Goal: Task Accomplishment & Management: Manage account settings

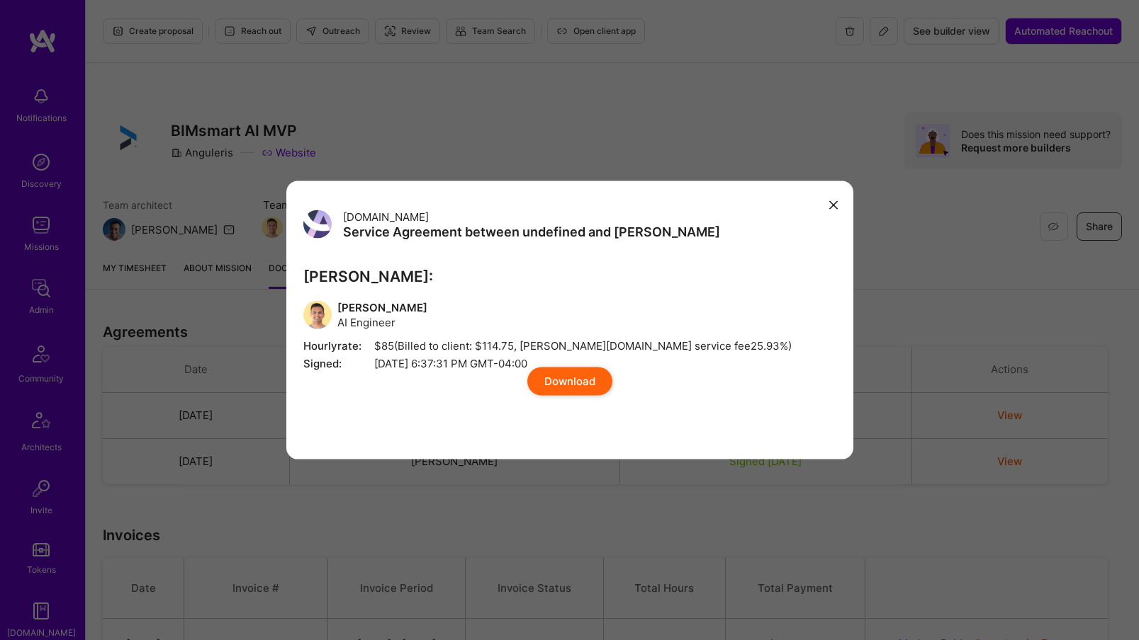
scroll to position [28, 0]
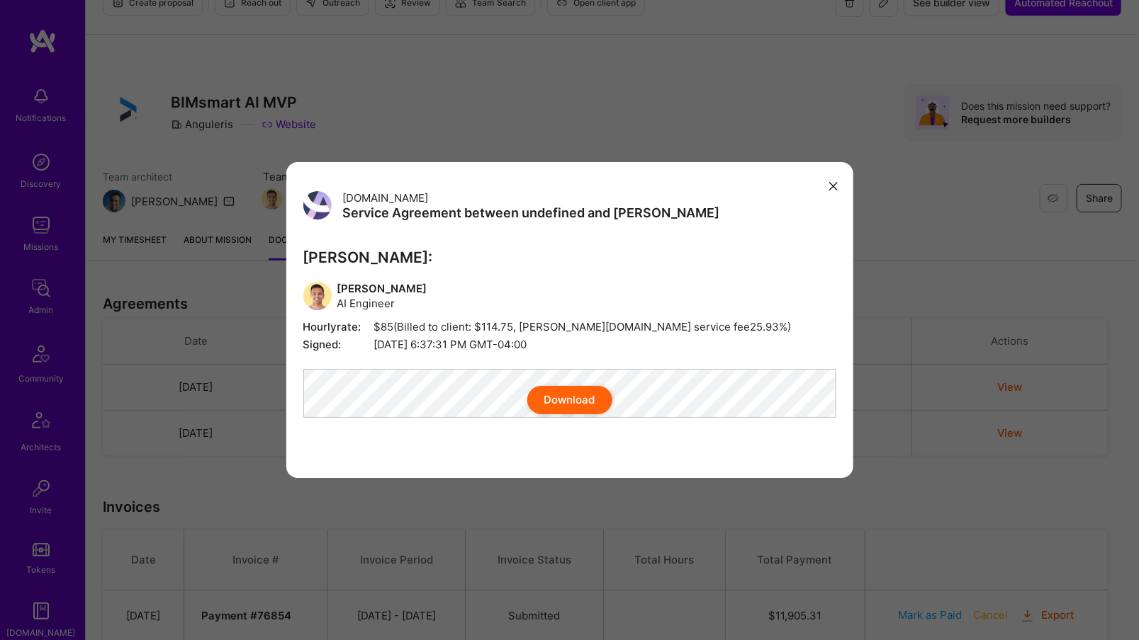
click at [823, 169] on div "[DOMAIN_NAME] Service Agreement between undefined and [PERSON_NAME] [PERSON_NAM…" at bounding box center [569, 320] width 567 height 316
click at [831, 182] on icon "modal" at bounding box center [833, 186] width 9 height 9
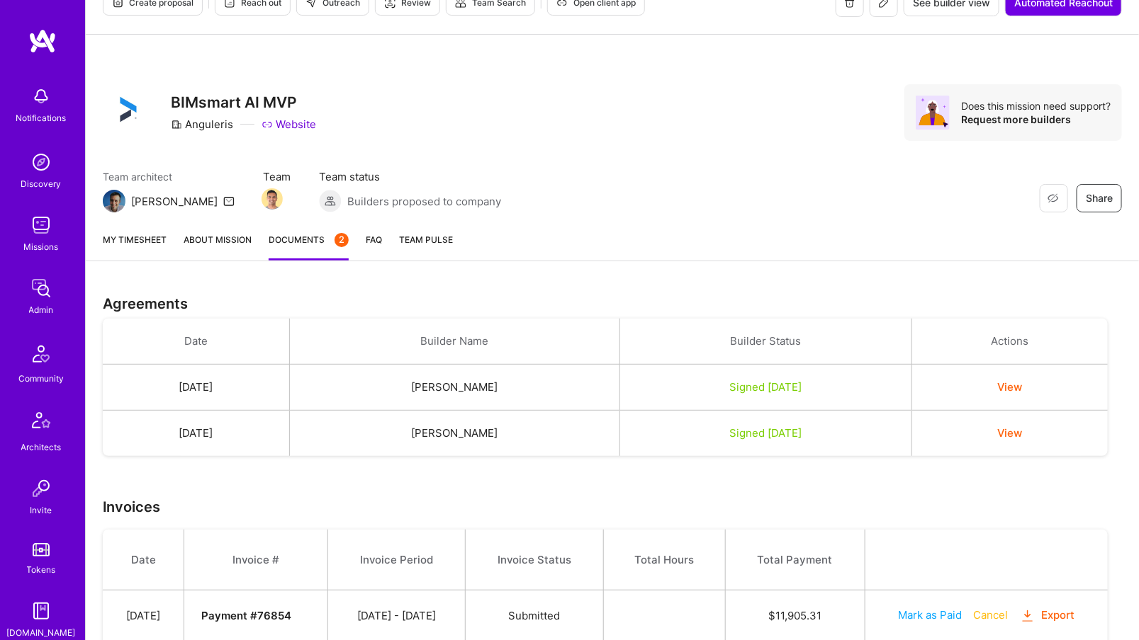
click at [49, 300] on img at bounding box center [41, 288] width 28 height 28
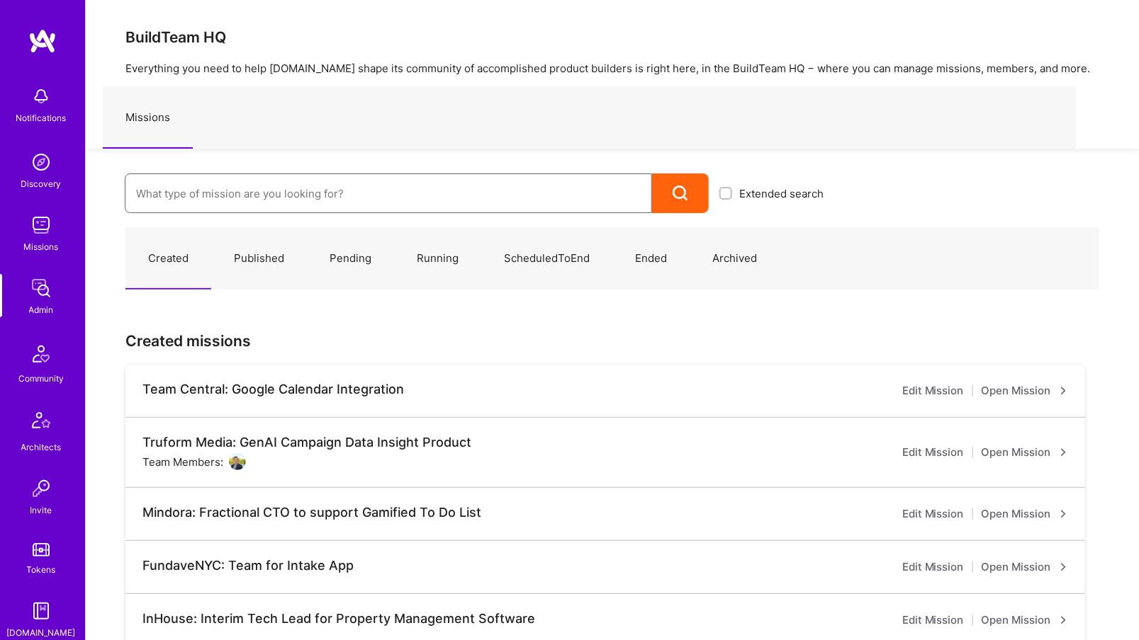
click at [244, 185] on input at bounding box center [388, 194] width 504 height 36
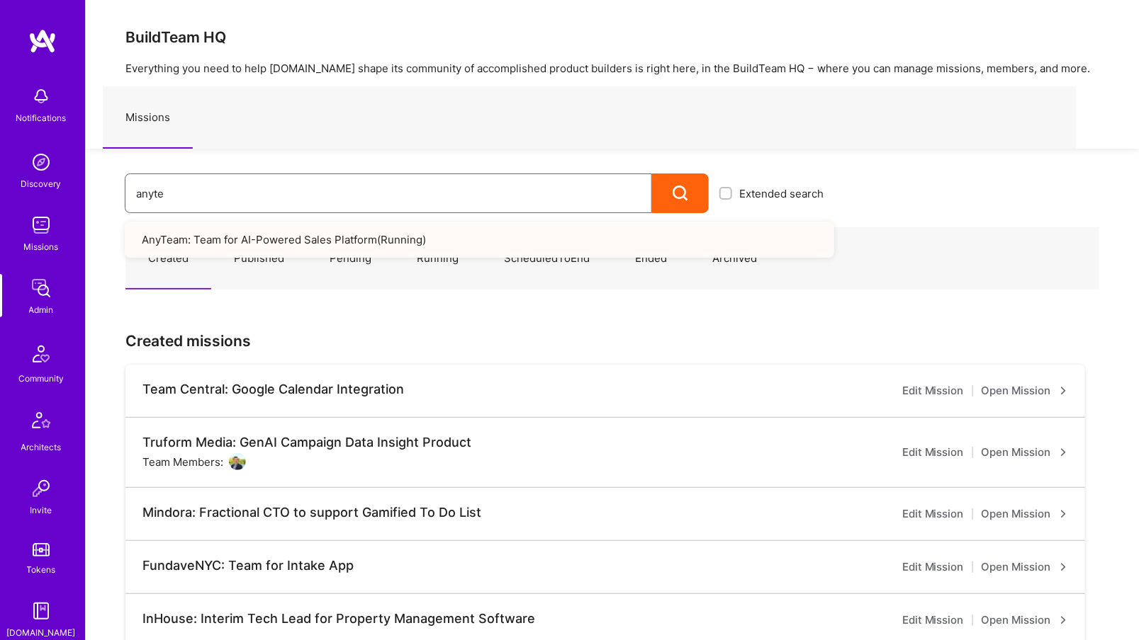
type input "anyte"
click at [278, 237] on link "AnyTeam: Team for AI-Powered Sales Platform ( Running )" at bounding box center [479, 240] width 709 height 36
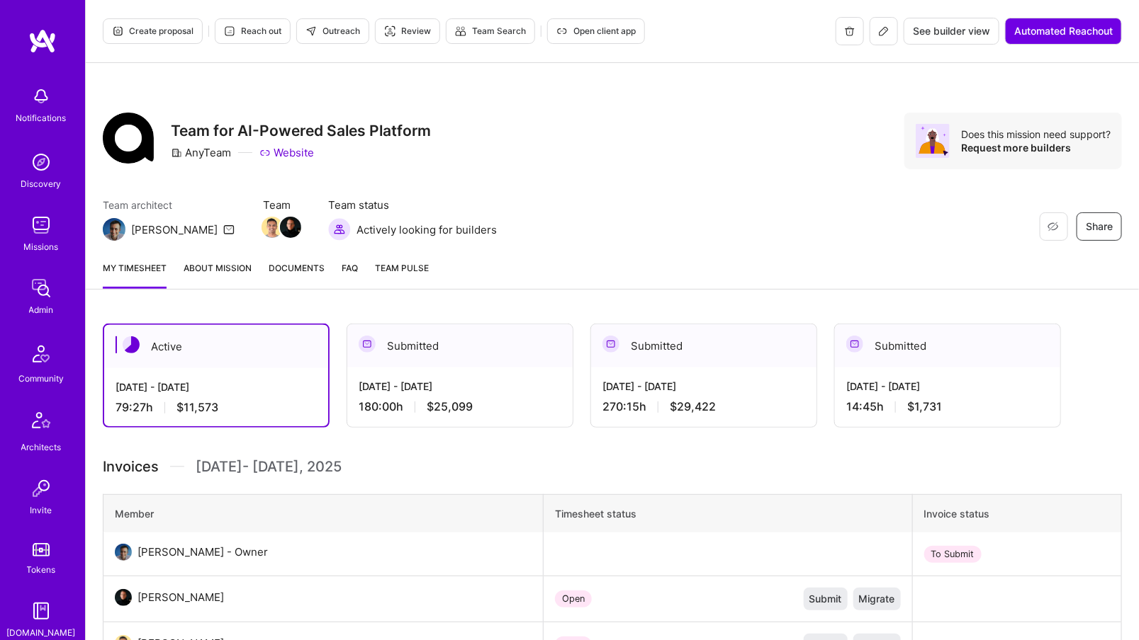
click at [689, 401] on span "$29,422" at bounding box center [693, 407] width 46 height 15
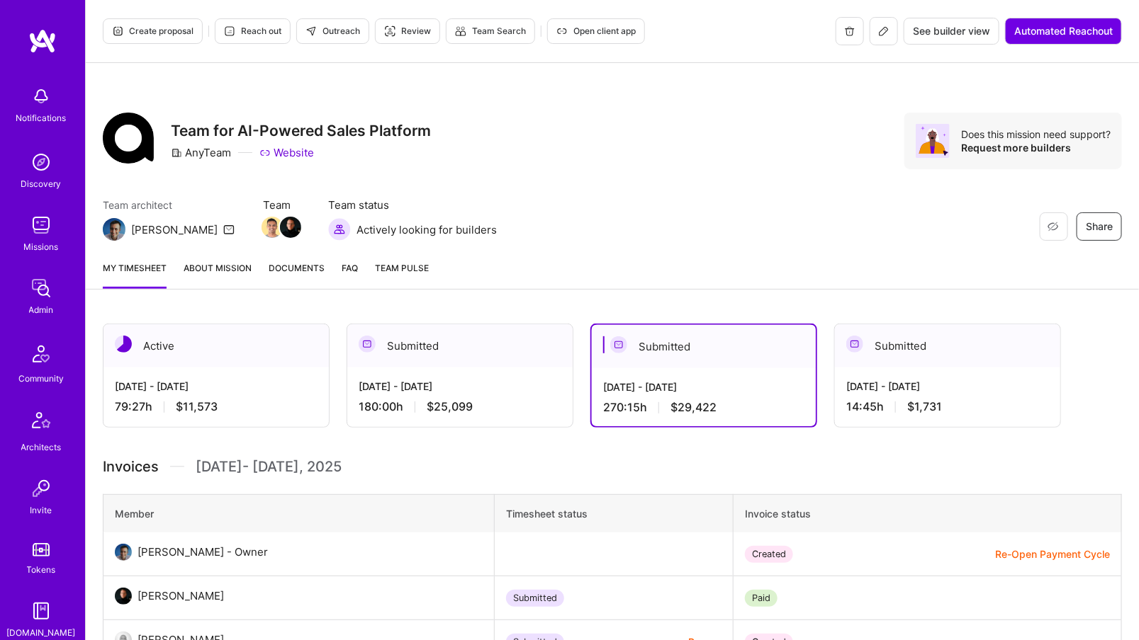
click at [880, 33] on icon at bounding box center [883, 31] width 11 height 11
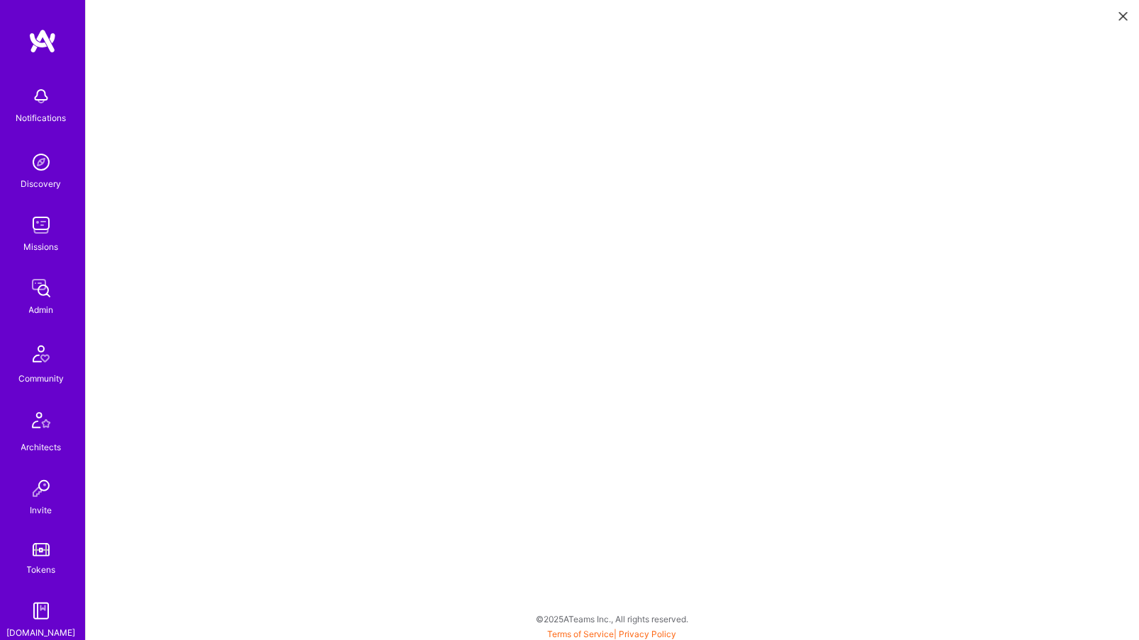
click at [32, 200] on div "Notifications Discovery Missions Admin Community Architects Invite Tokens A.Gui…" at bounding box center [42, 453] width 85 height 749
click at [51, 312] on div "Admin" at bounding box center [41, 310] width 25 height 15
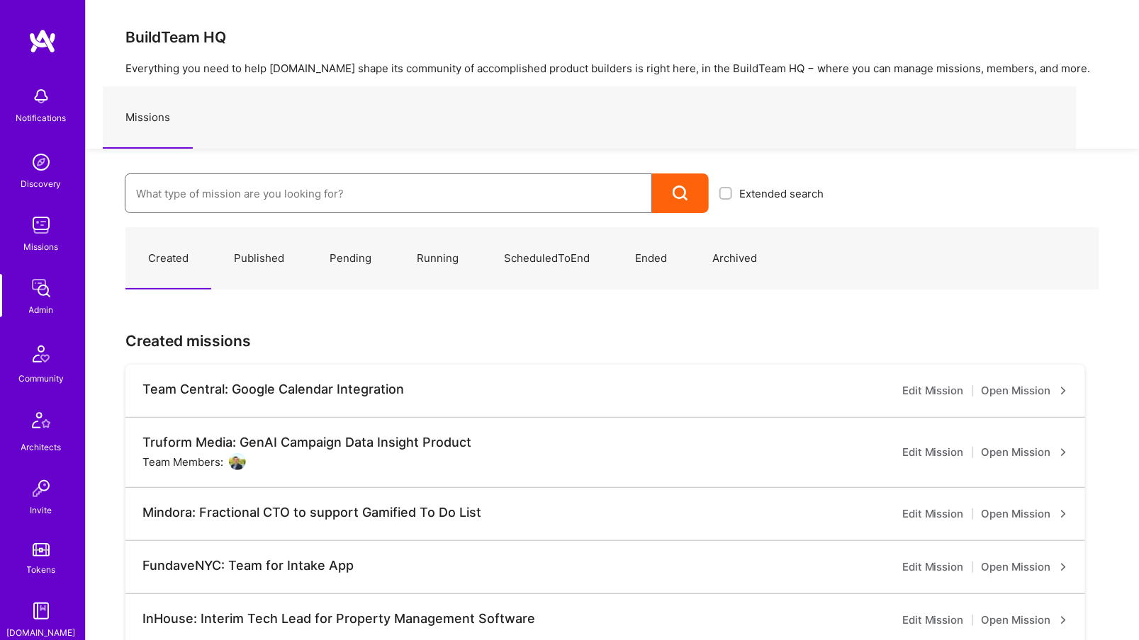
click at [257, 191] on input at bounding box center [388, 194] width 504 height 36
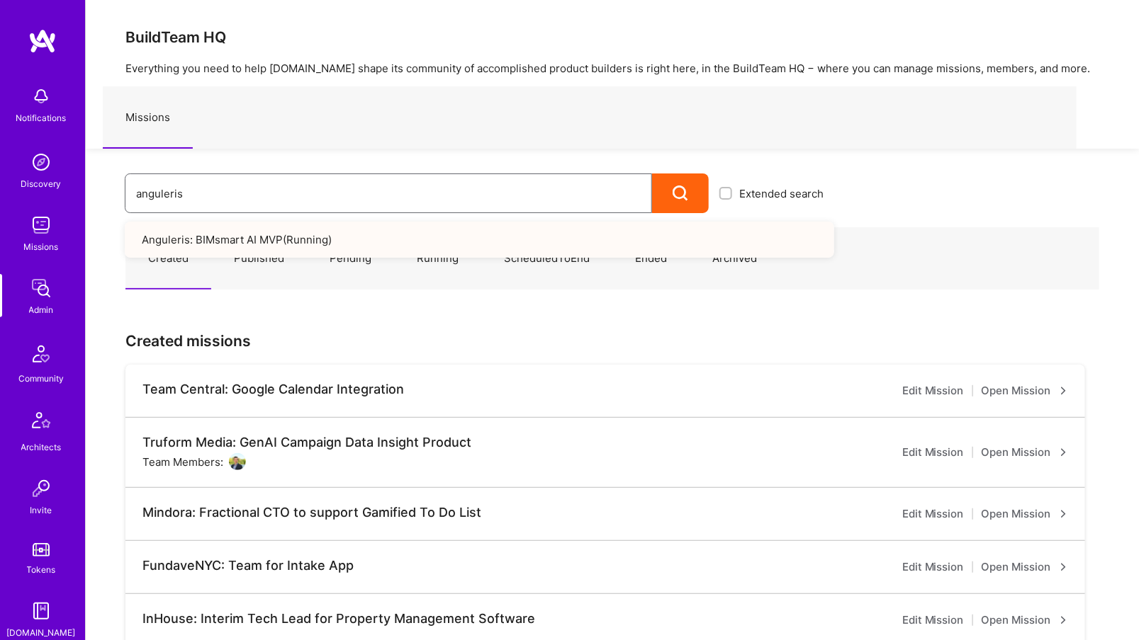
type input "anguleris"
click at [373, 252] on link "Anguleris: BIMsmart AI MVP ( Running )" at bounding box center [479, 240] width 709 height 36
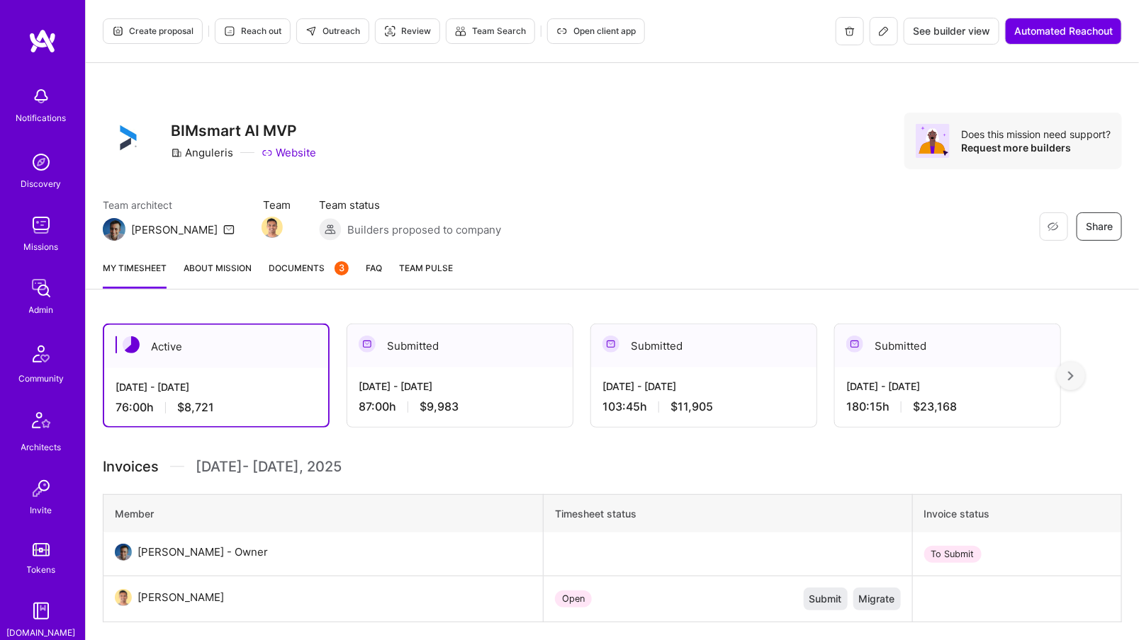
click at [283, 269] on span "Documents 3" at bounding box center [309, 268] width 80 height 15
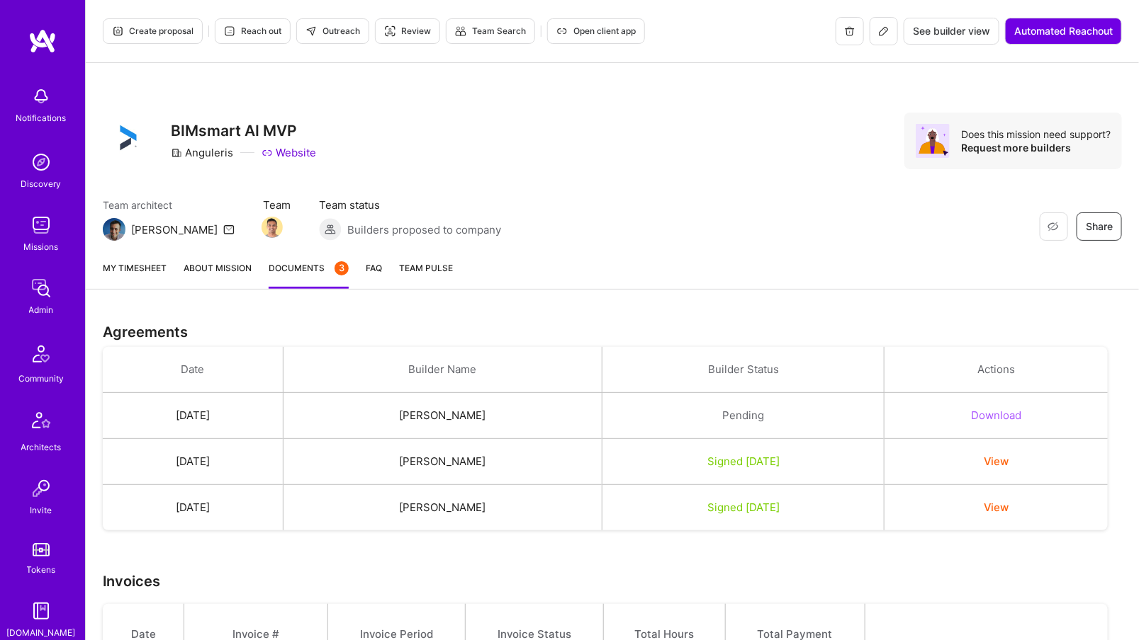
click at [55, 307] on link "Admin" at bounding box center [41, 295] width 88 height 43
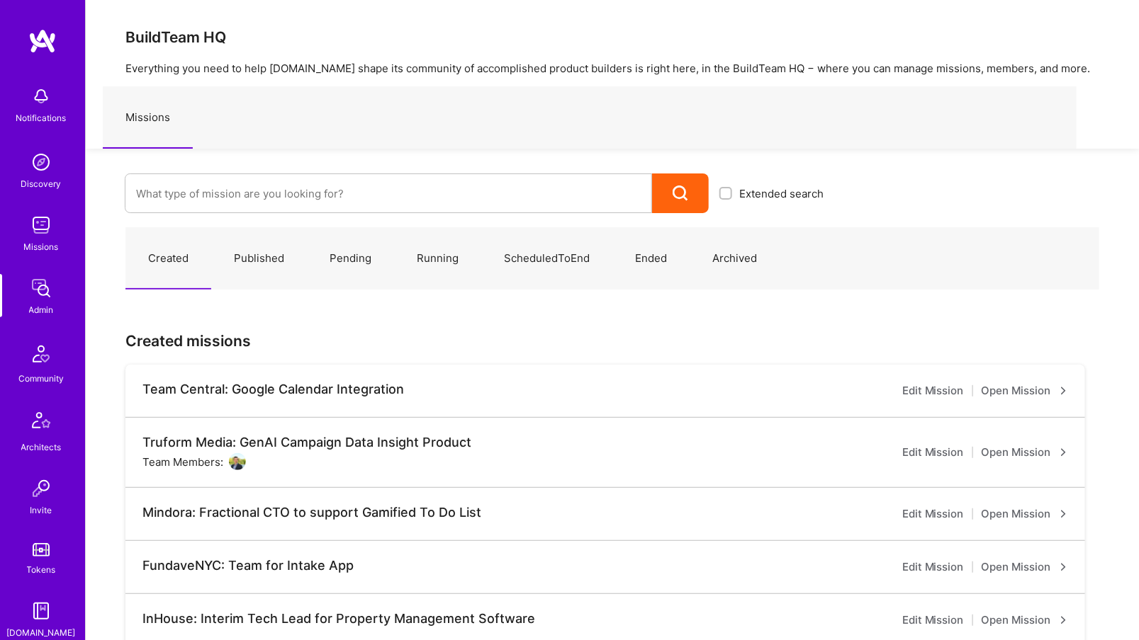
click at [242, 175] on div at bounding box center [388, 194] width 527 height 40
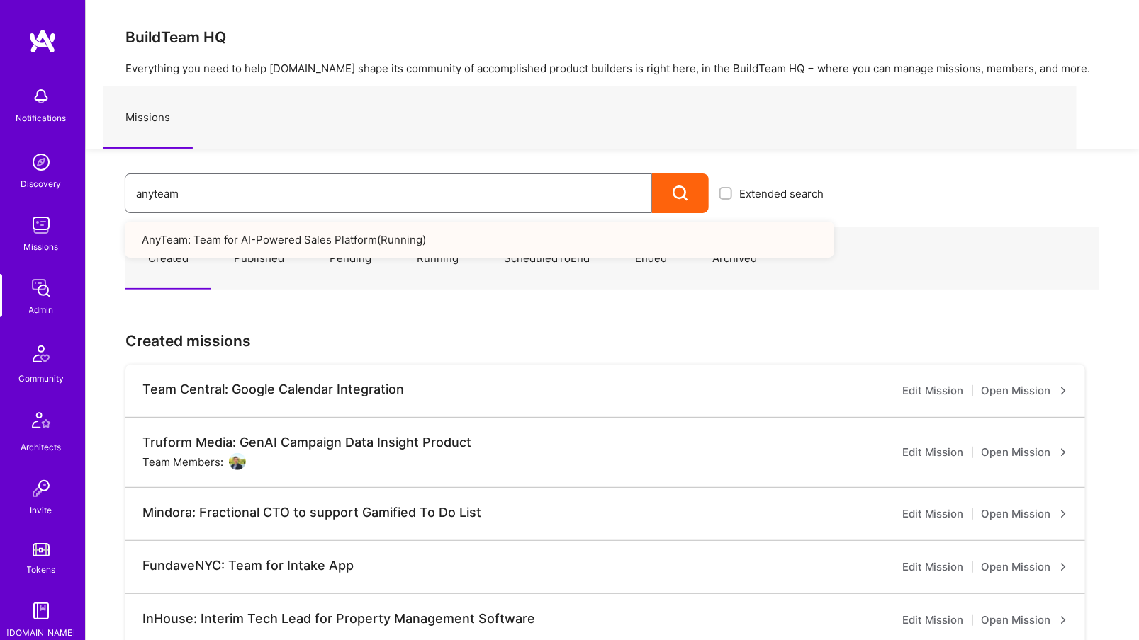
type input "anyteam"
click at [326, 239] on link "AnyTeam: Team for AI-Powered Sales Platform ( Running )" at bounding box center [479, 240] width 709 height 36
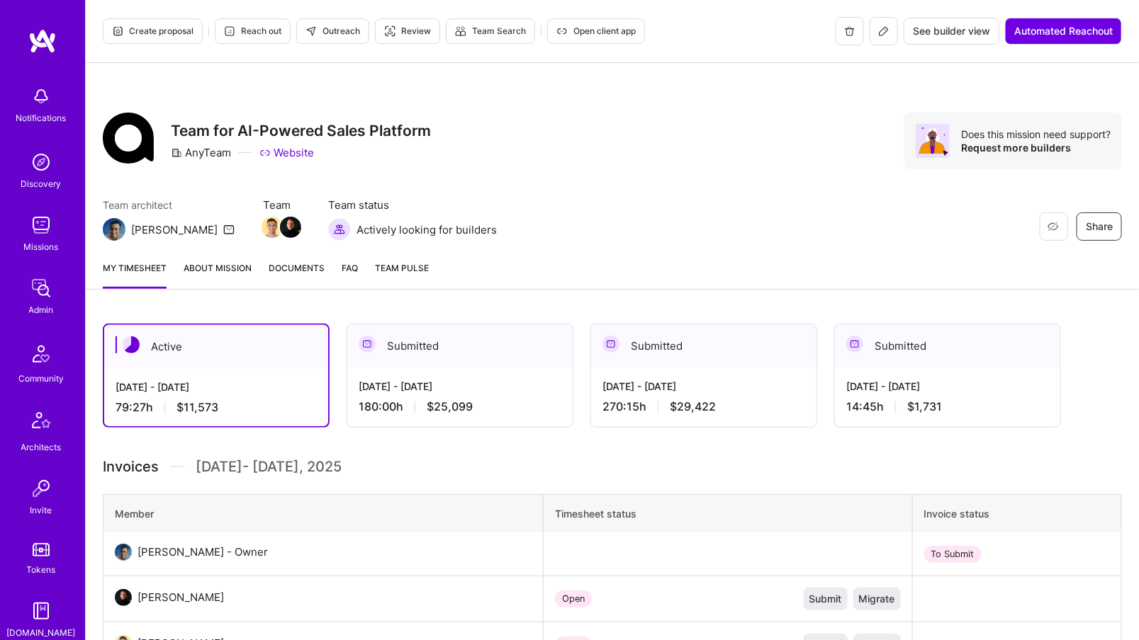
click at [305, 273] on span "Documents" at bounding box center [297, 268] width 56 height 15
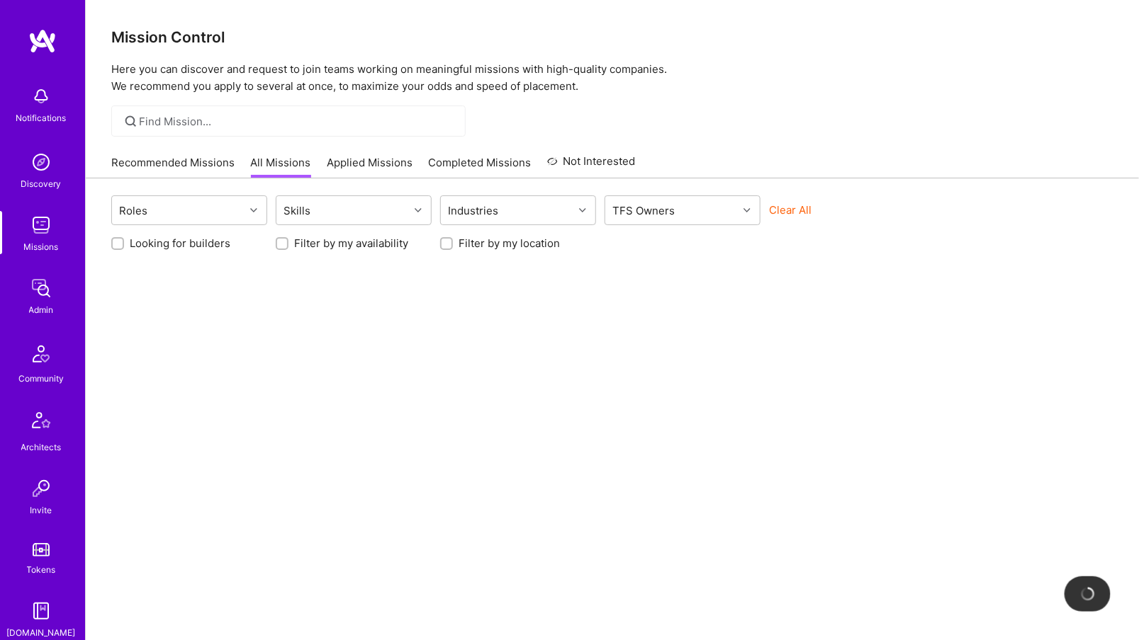
click at [35, 281] on img at bounding box center [41, 288] width 28 height 28
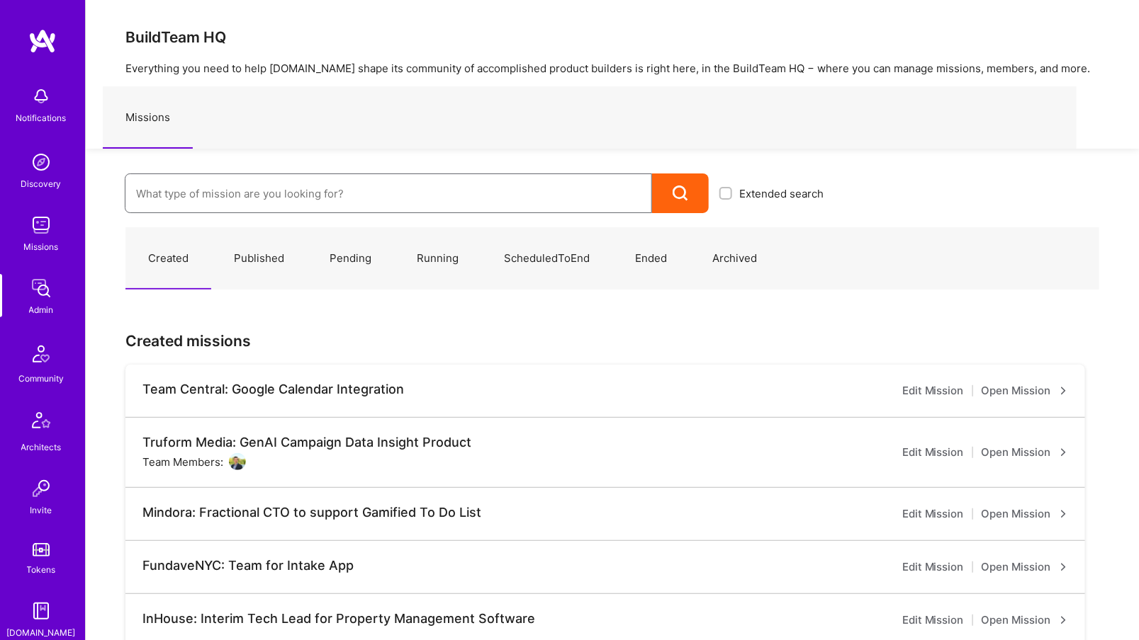
click at [230, 192] on input at bounding box center [388, 194] width 504 height 36
type input "anyteam"
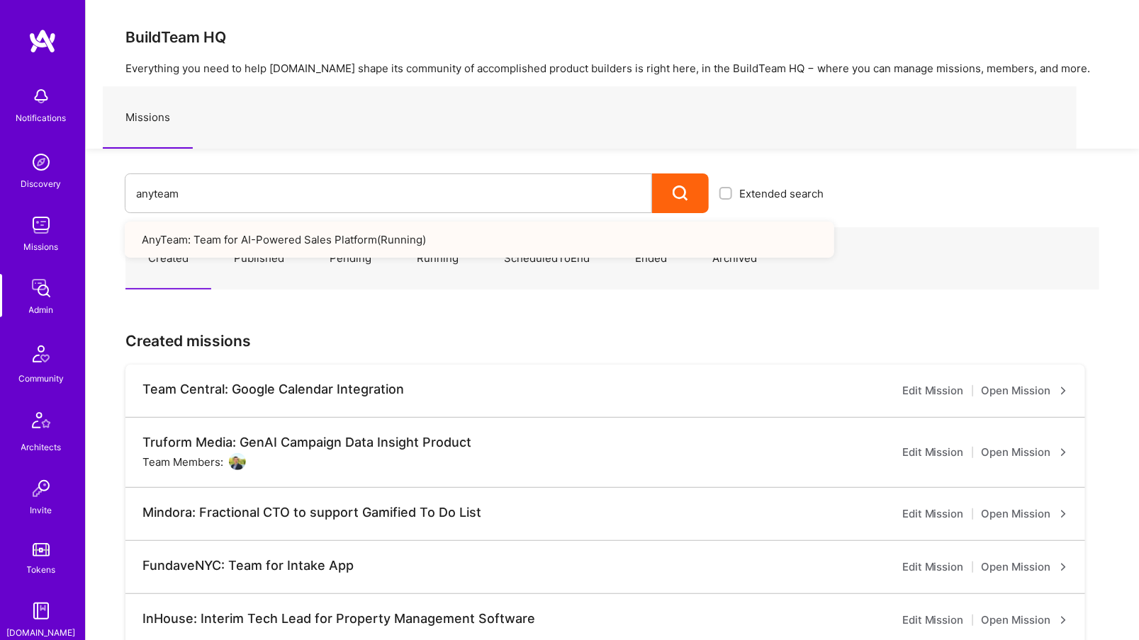
click at [424, 236] on link "AnyTeam: Team for AI-Powered Sales Platform ( Running )" at bounding box center [479, 240] width 709 height 36
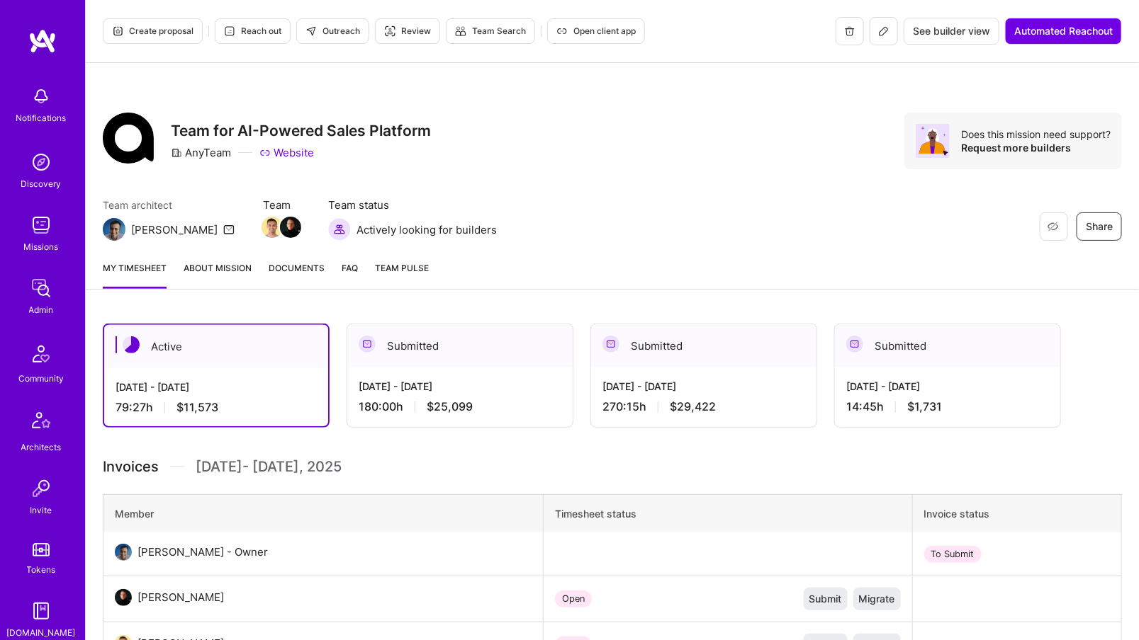
click at [399, 324] on div "Submitted [DATE] - [DATE] 180:00 h $25,099" at bounding box center [459, 376] width 227 height 104
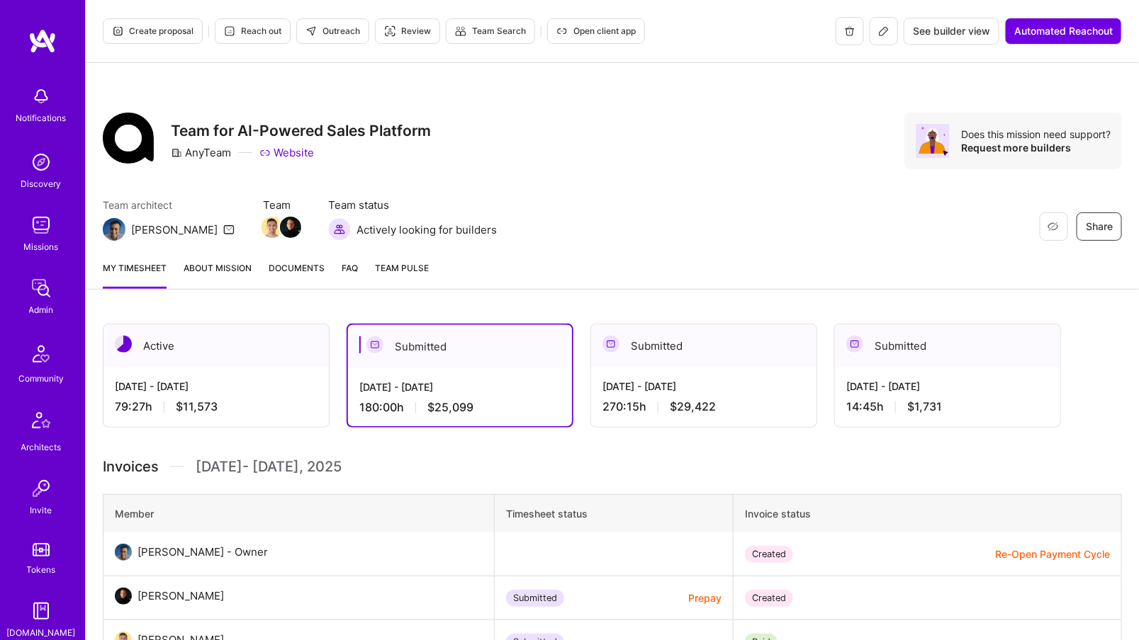
click at [427, 390] on div "[DATE] - [DATE]" at bounding box center [459, 387] width 201 height 15
click at [636, 392] on div "[DATE] - [DATE]" at bounding box center [703, 386] width 203 height 15
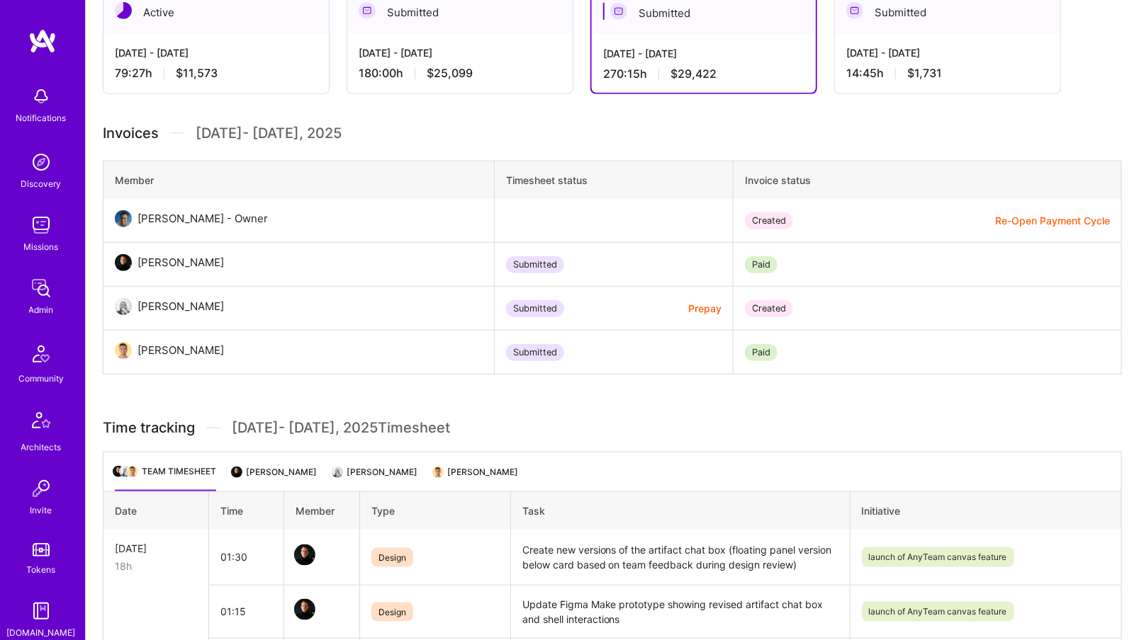
scroll to position [351, 0]
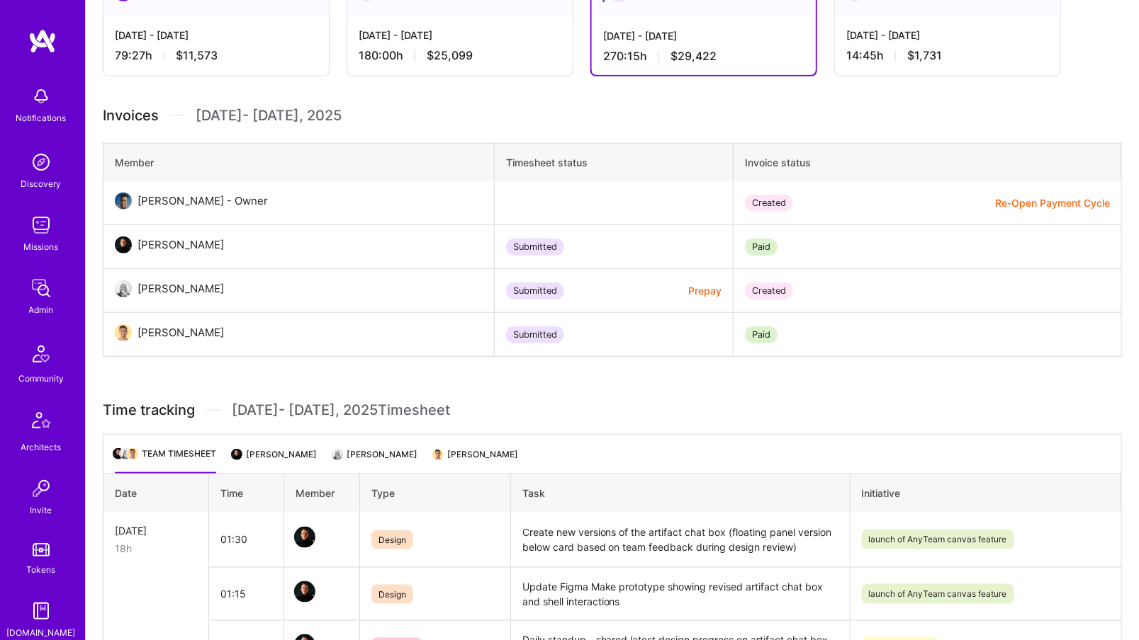
click at [383, 475] on th "Type" at bounding box center [434, 494] width 151 height 38
click at [390, 460] on li "Bruno Motta" at bounding box center [376, 460] width 84 height 28
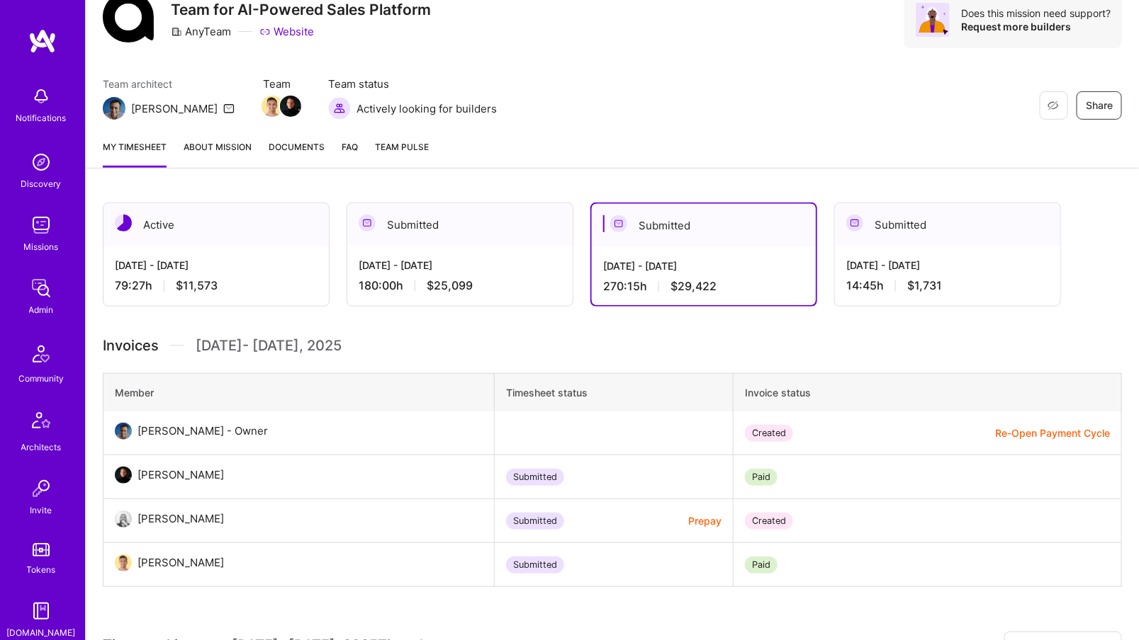
scroll to position [0, 0]
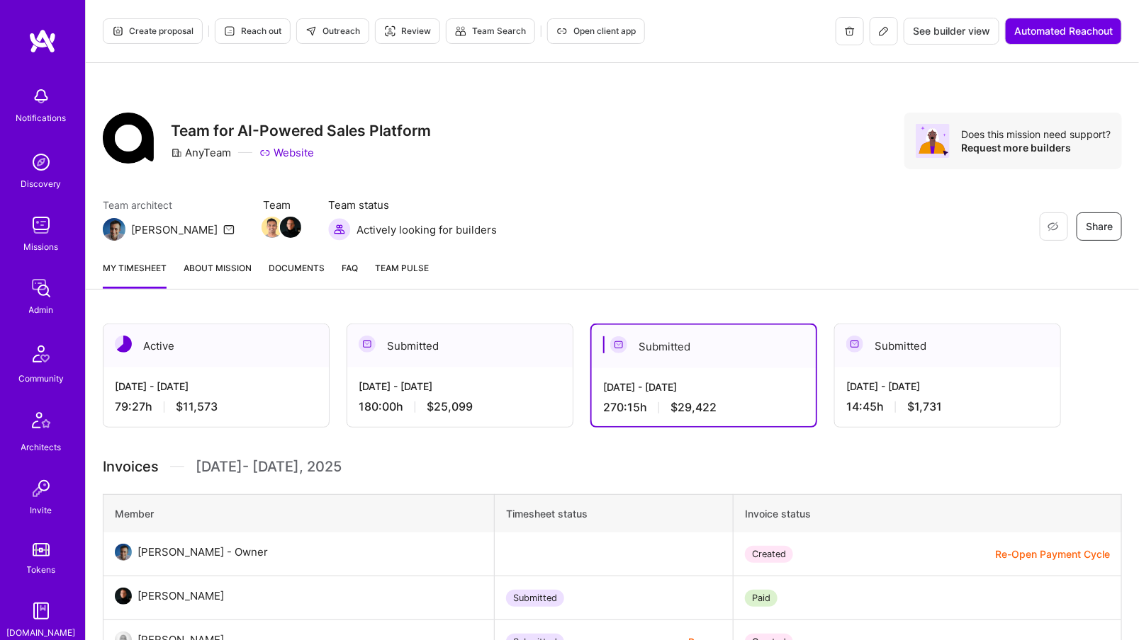
click at [920, 388] on div "[DATE] - [DATE]" at bounding box center [947, 386] width 203 height 15
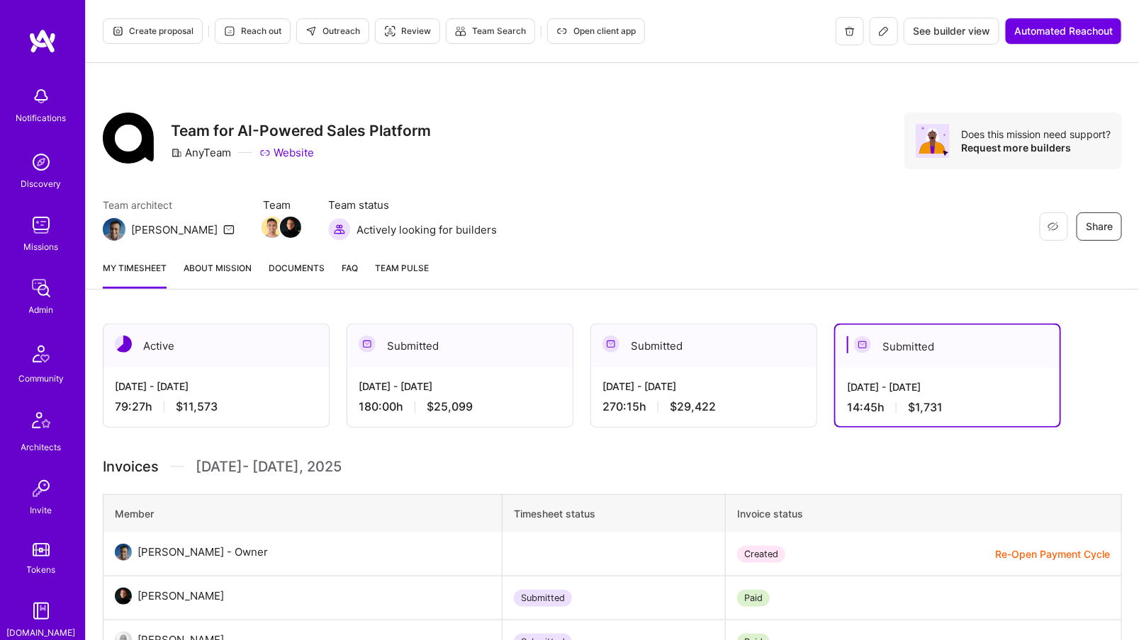
click at [681, 341] on div "Submitted" at bounding box center [703, 345] width 225 height 43
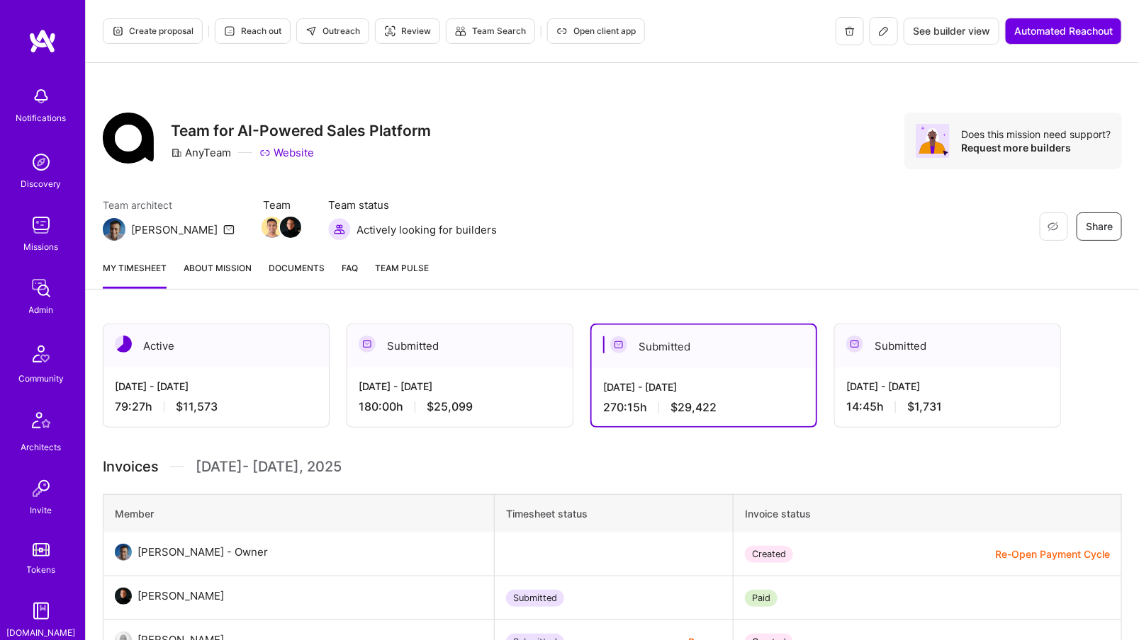
scroll to position [76, 0]
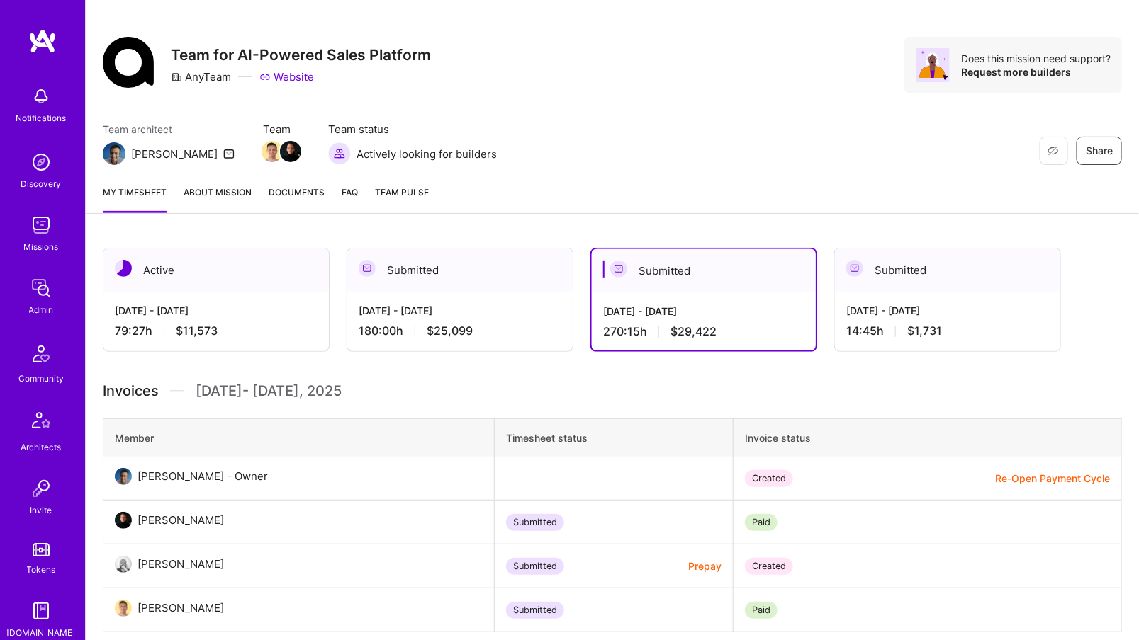
click at [169, 569] on div "Bruno Motta" at bounding box center [180, 564] width 86 height 17
click at [504, 577] on td "Submitted Prepay" at bounding box center [613, 567] width 239 height 44
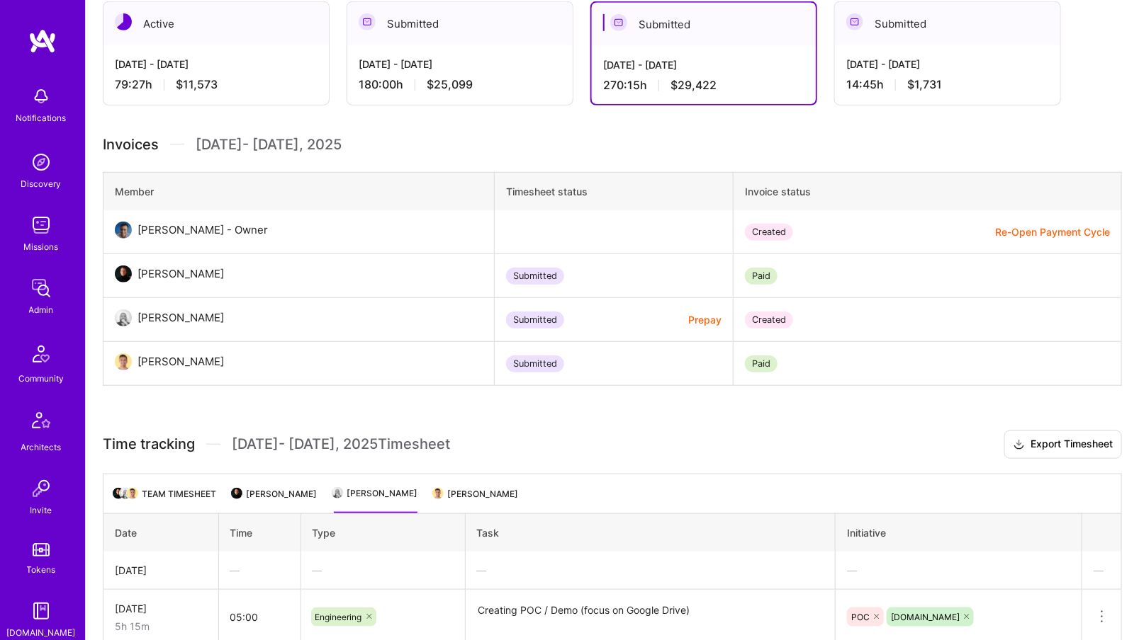
scroll to position [436, 0]
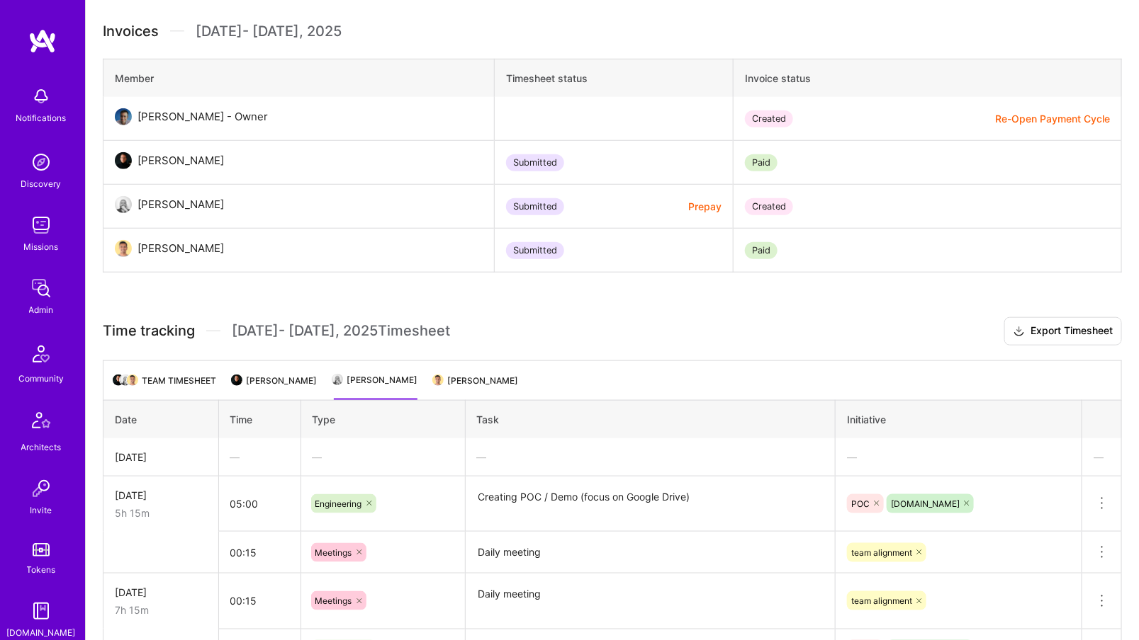
click at [381, 373] on li "Bruno Motta" at bounding box center [376, 387] width 84 height 28
click at [339, 379] on li "Bruno Motta" at bounding box center [376, 387] width 84 height 28
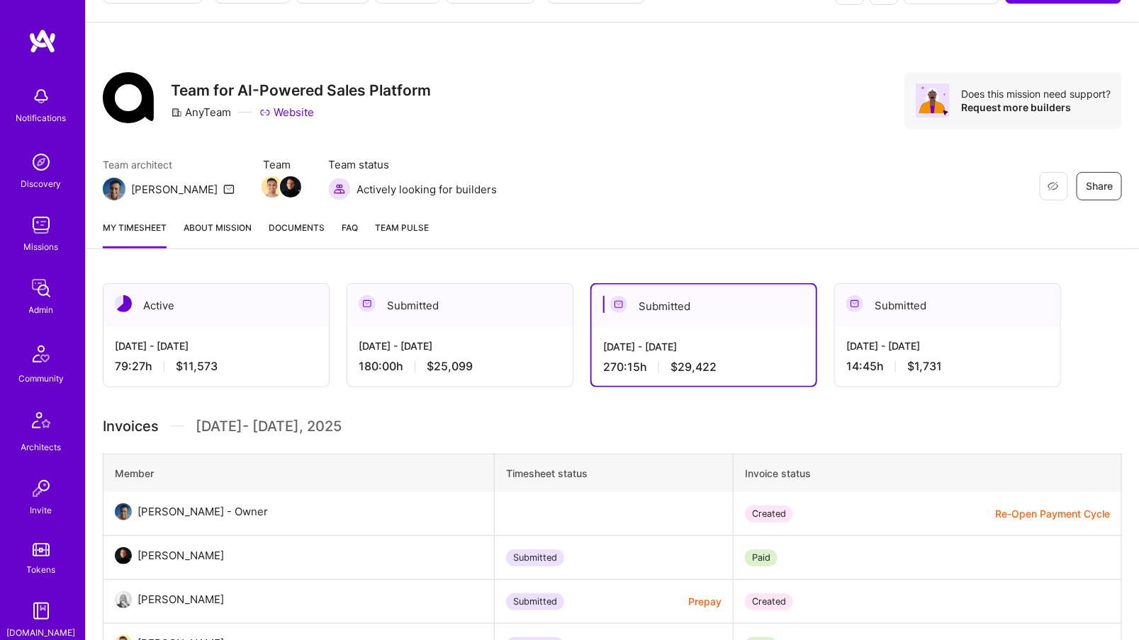
scroll to position [0, 0]
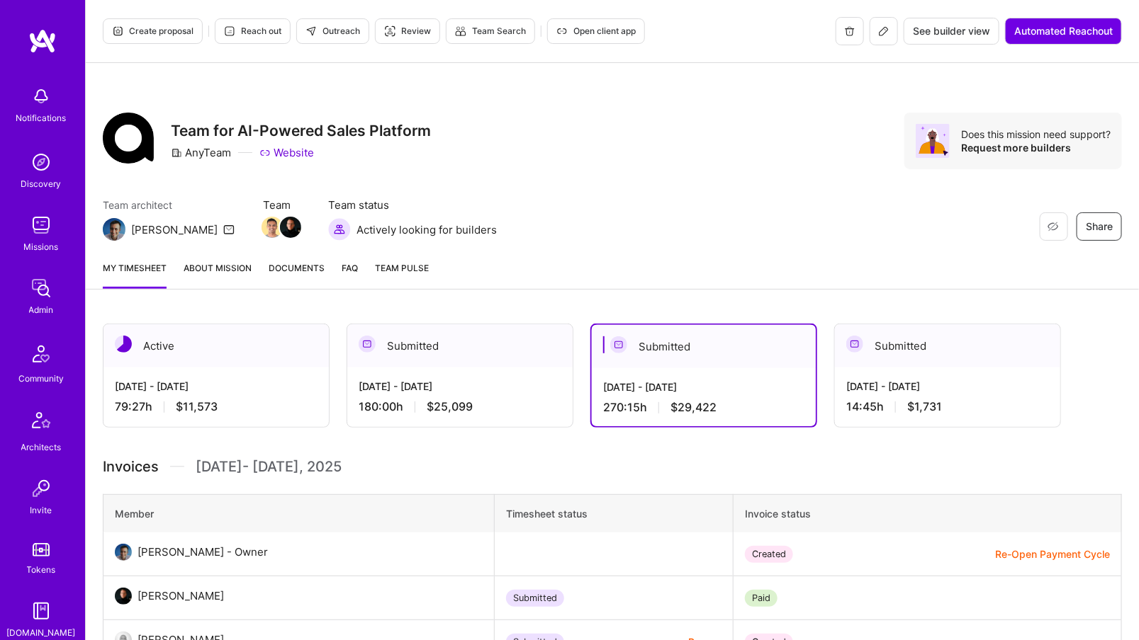
click at [881, 40] on button at bounding box center [883, 31] width 28 height 28
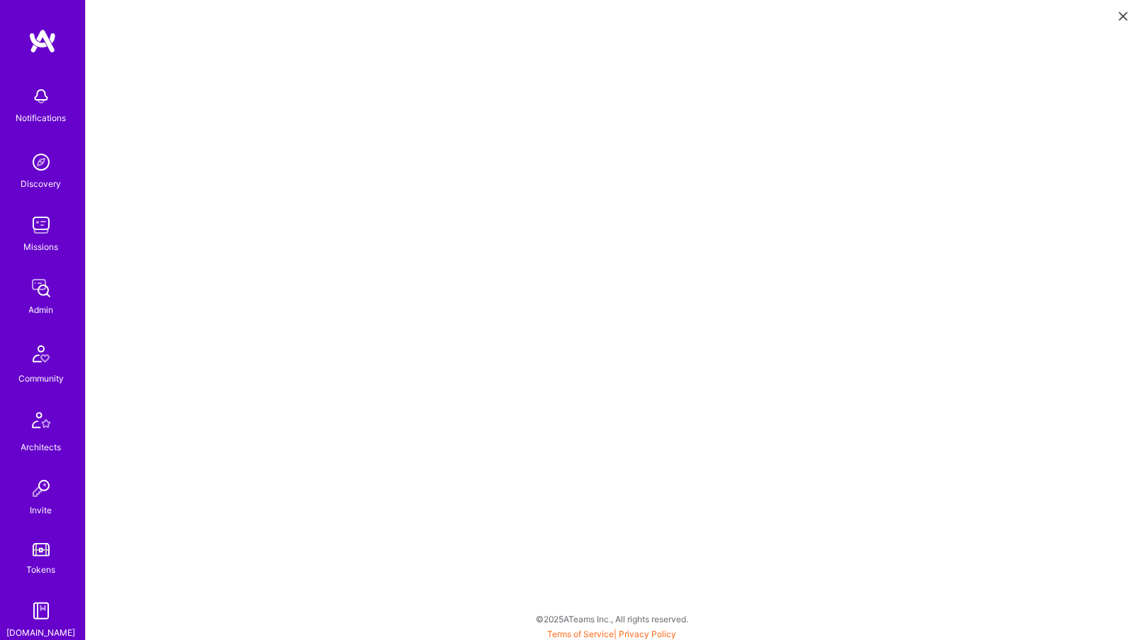
click at [52, 296] on img at bounding box center [41, 288] width 28 height 28
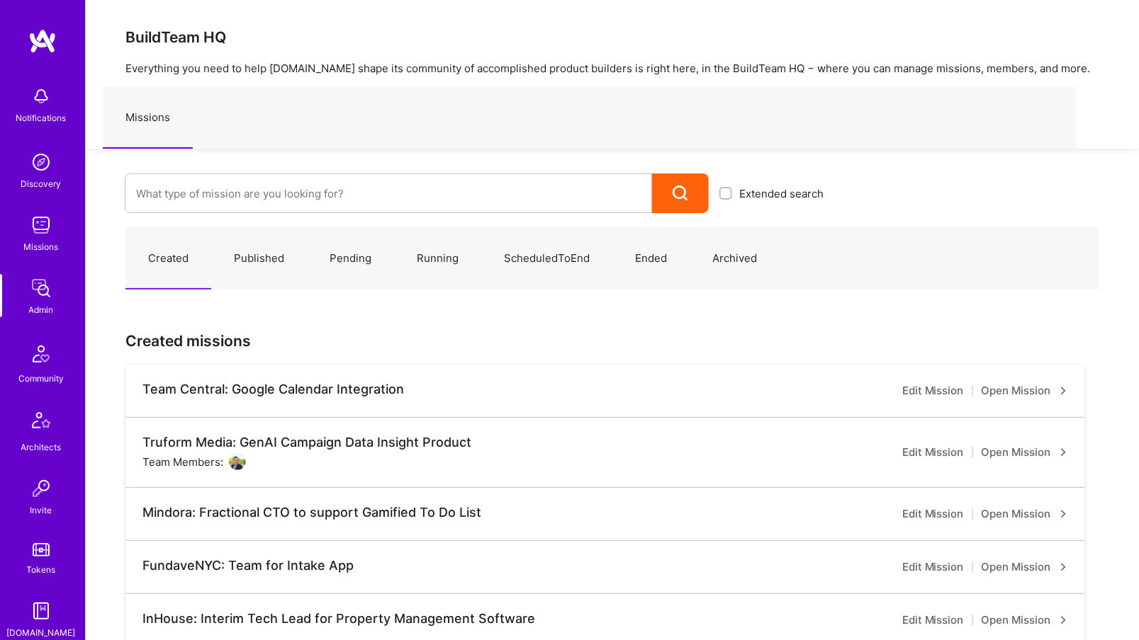
scroll to position [264, 0]
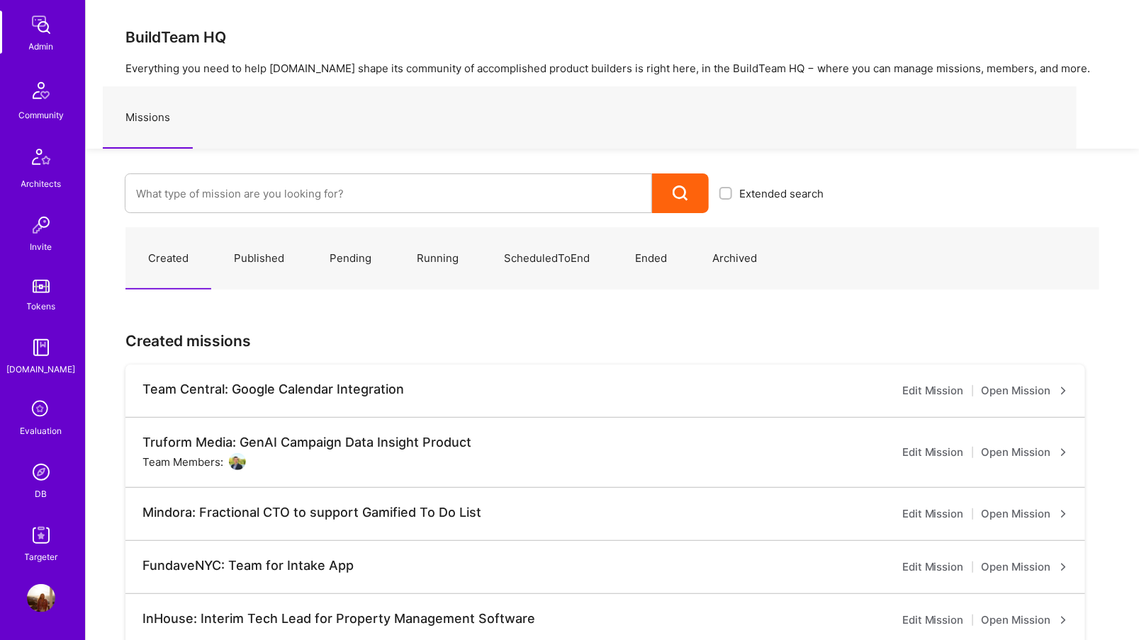
click at [53, 482] on img at bounding box center [41, 472] width 28 height 28
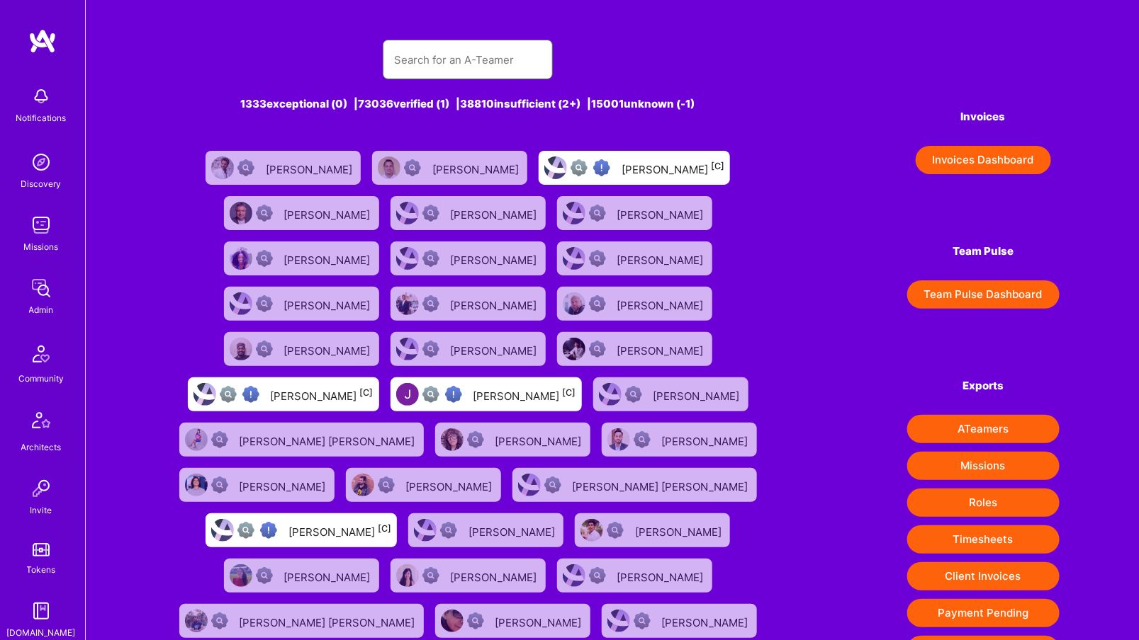
click at [504, 62] on input "text" at bounding box center [467, 60] width 147 height 36
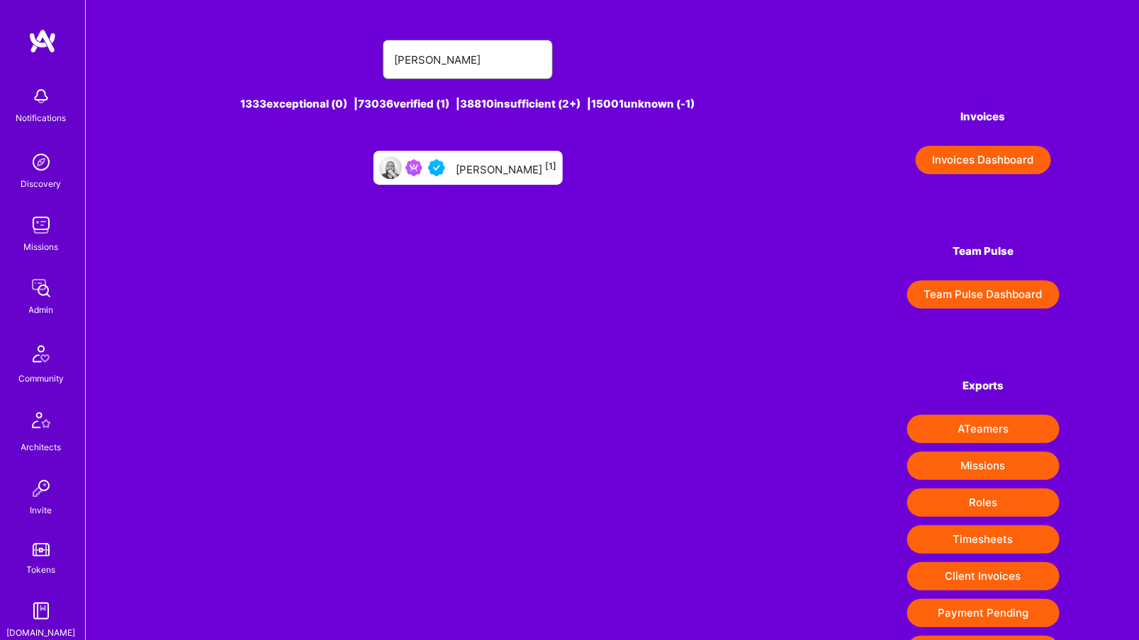
type input "bruno motta"
click at [482, 178] on div "Bruno Motta [1]" at bounding box center [467, 168] width 189 height 34
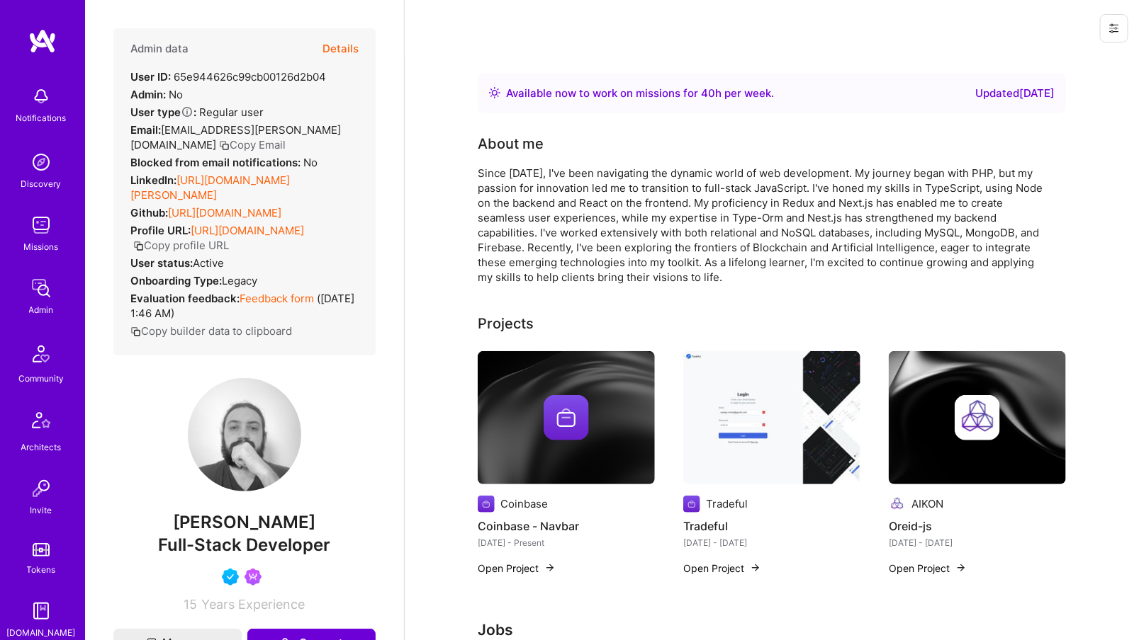
click at [333, 45] on button "Details" at bounding box center [340, 48] width 36 height 41
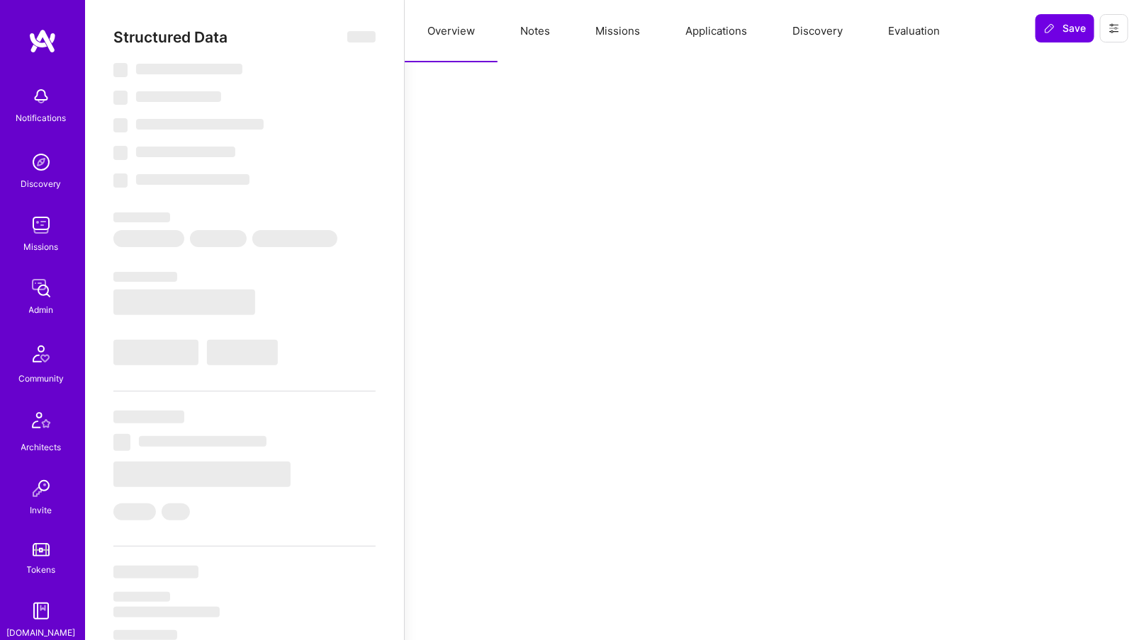
select select "Right Now"
select select "5"
select select "4"
select select "6"
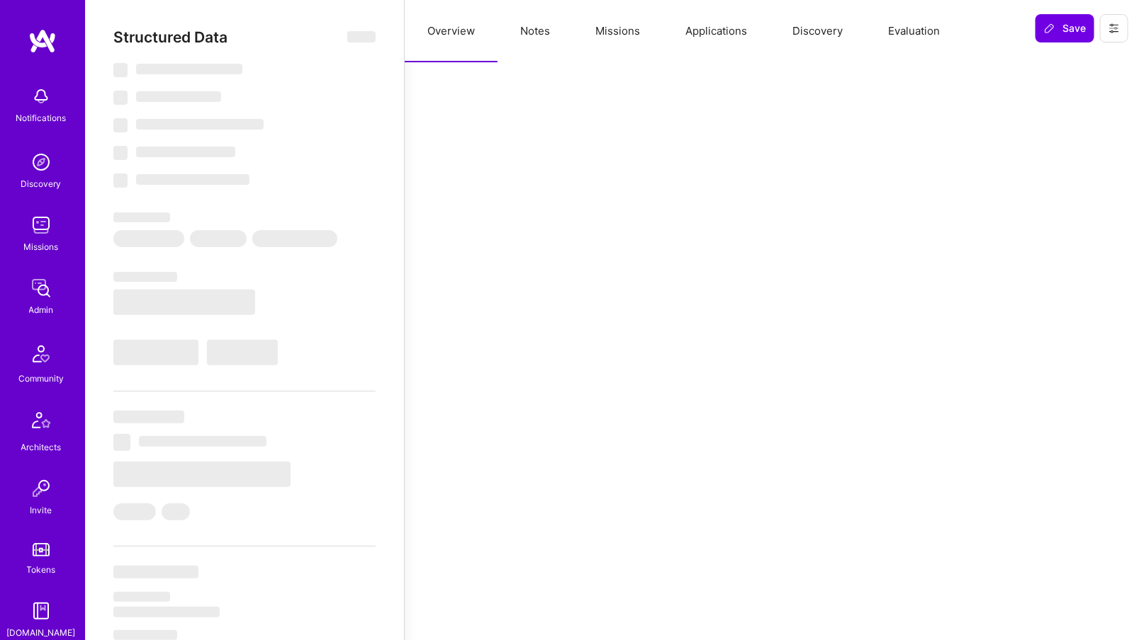
select select "BR"
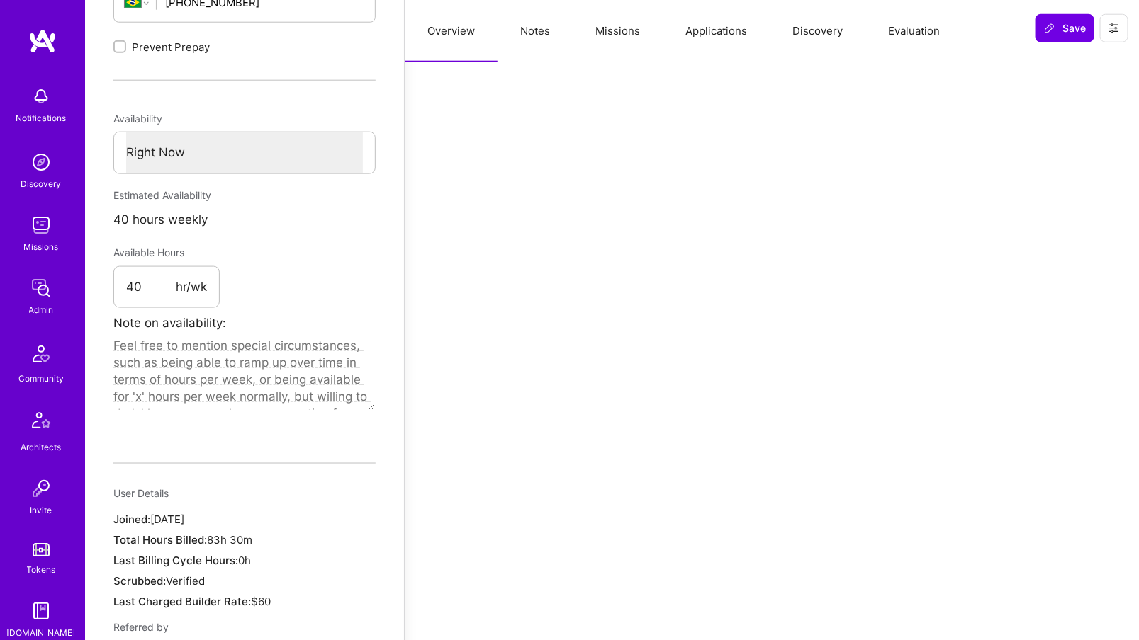
scroll to position [710, 0]
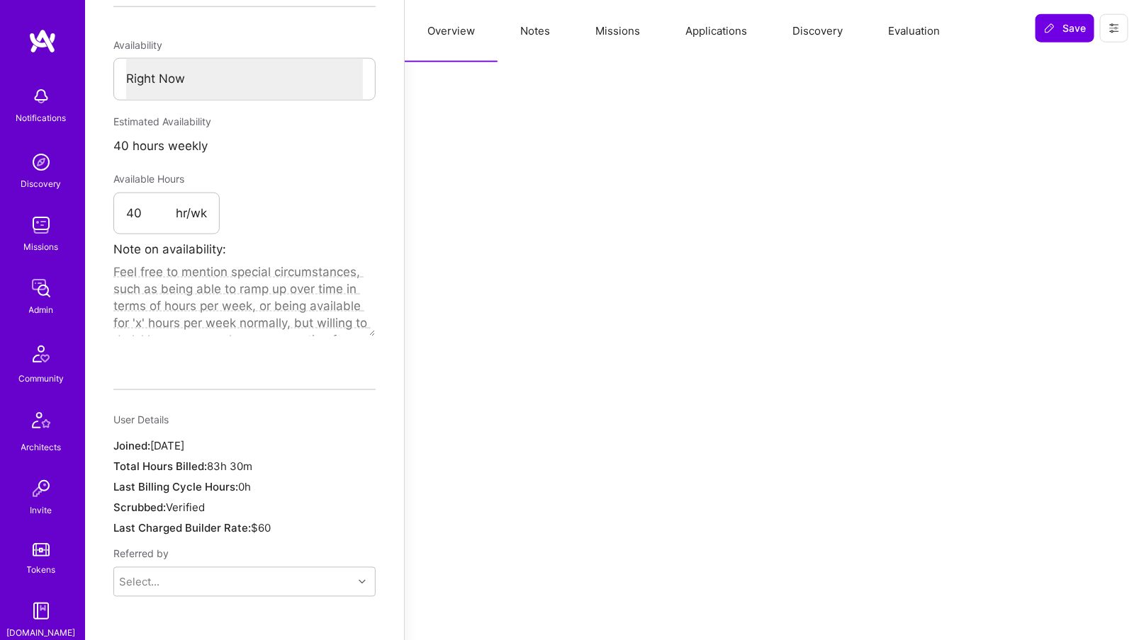
click at [40, 303] on div "Admin" at bounding box center [41, 310] width 25 height 15
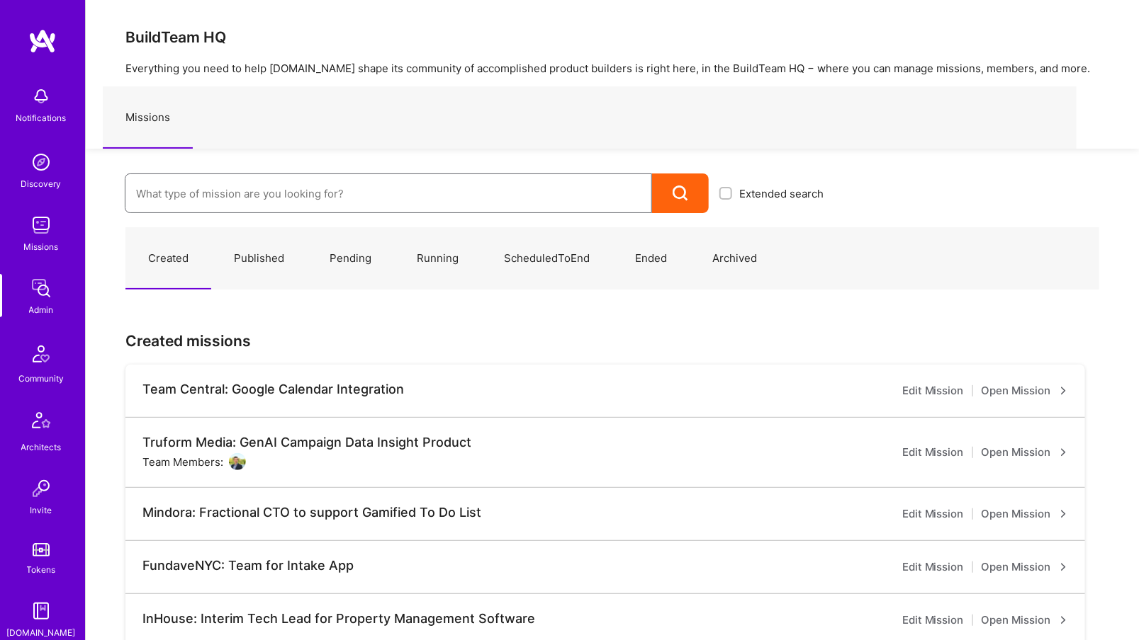
click at [312, 207] on input at bounding box center [388, 194] width 504 height 36
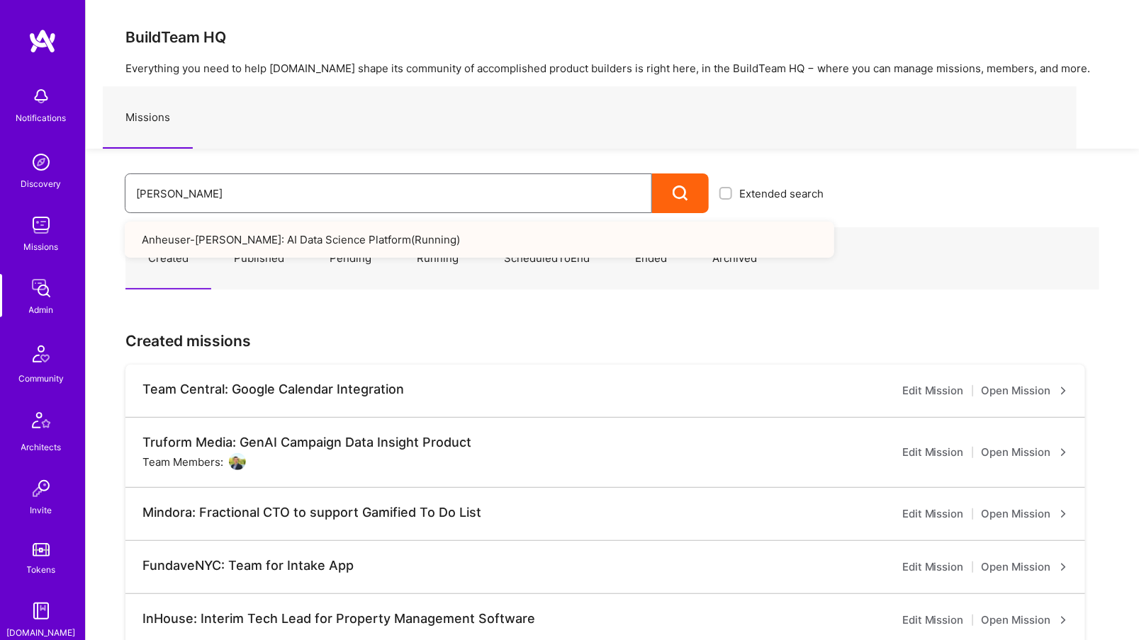
type input "anh"
click at [363, 247] on link "Anheuser-Busch: AI Data Science Platform ( Running )" at bounding box center [479, 240] width 709 height 36
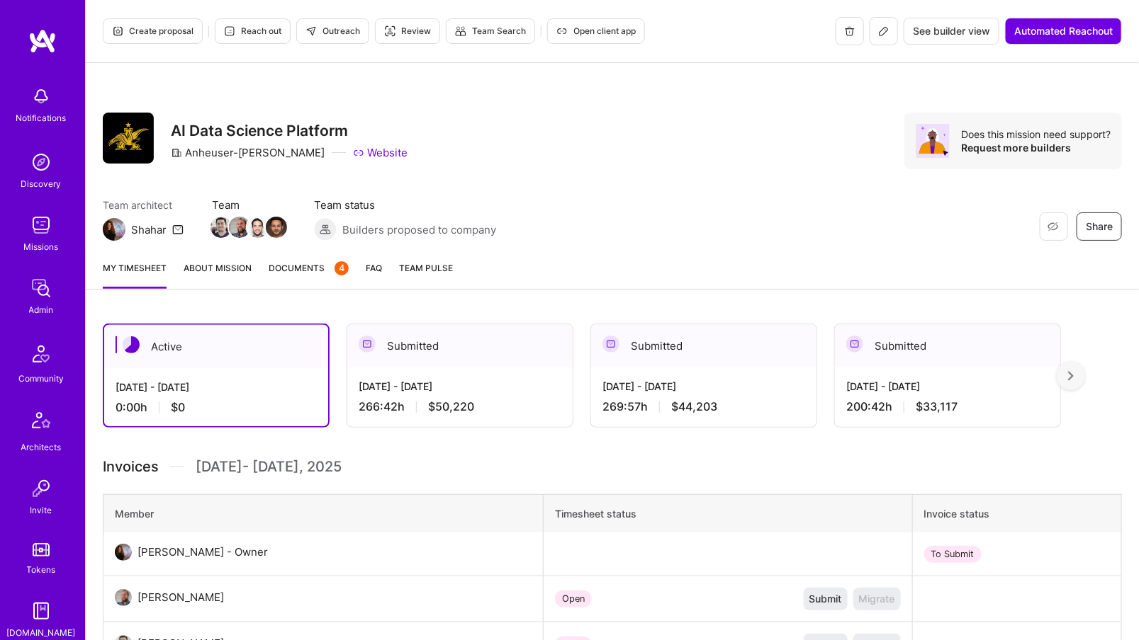
click at [419, 397] on div "[DATE] - [DATE] 266:42 h $50,220" at bounding box center [459, 397] width 225 height 58
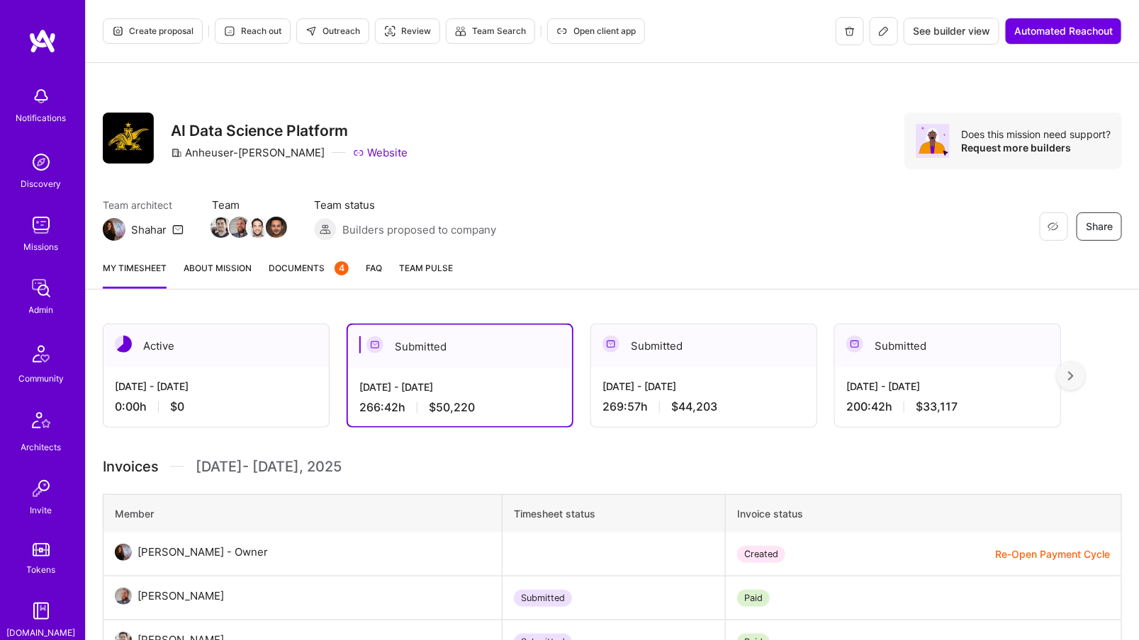
click at [626, 400] on div "269:57 h $44,203" at bounding box center [703, 407] width 203 height 15
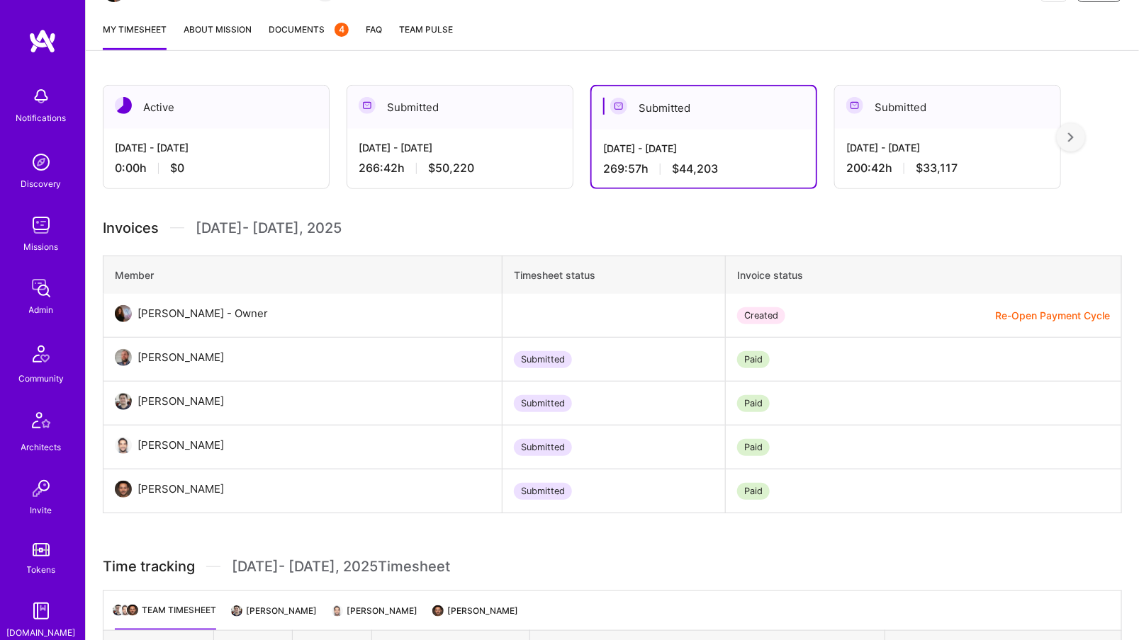
scroll to position [267, 0]
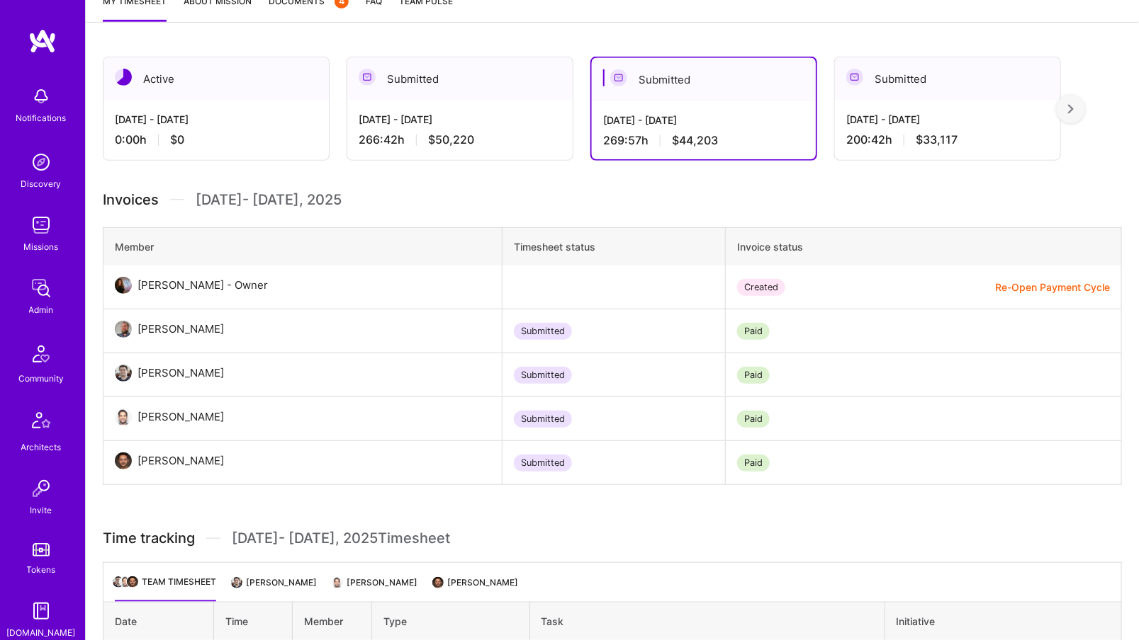
click at [470, 104] on div "[DATE] - [DATE] 266:42 h $50,220" at bounding box center [459, 130] width 225 height 58
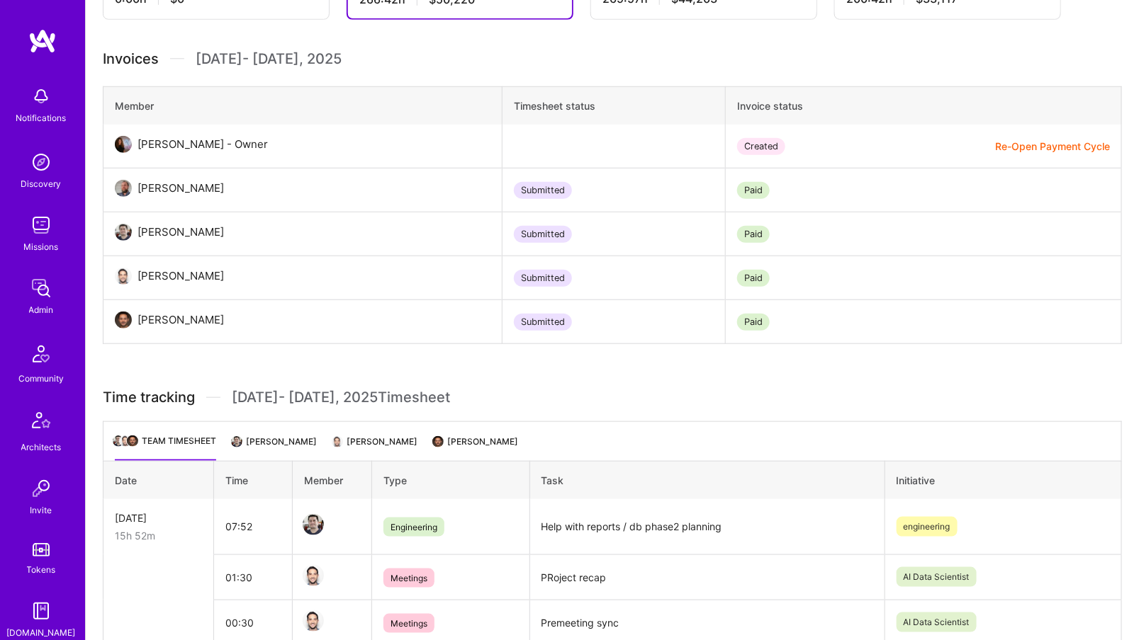
scroll to position [448, 0]
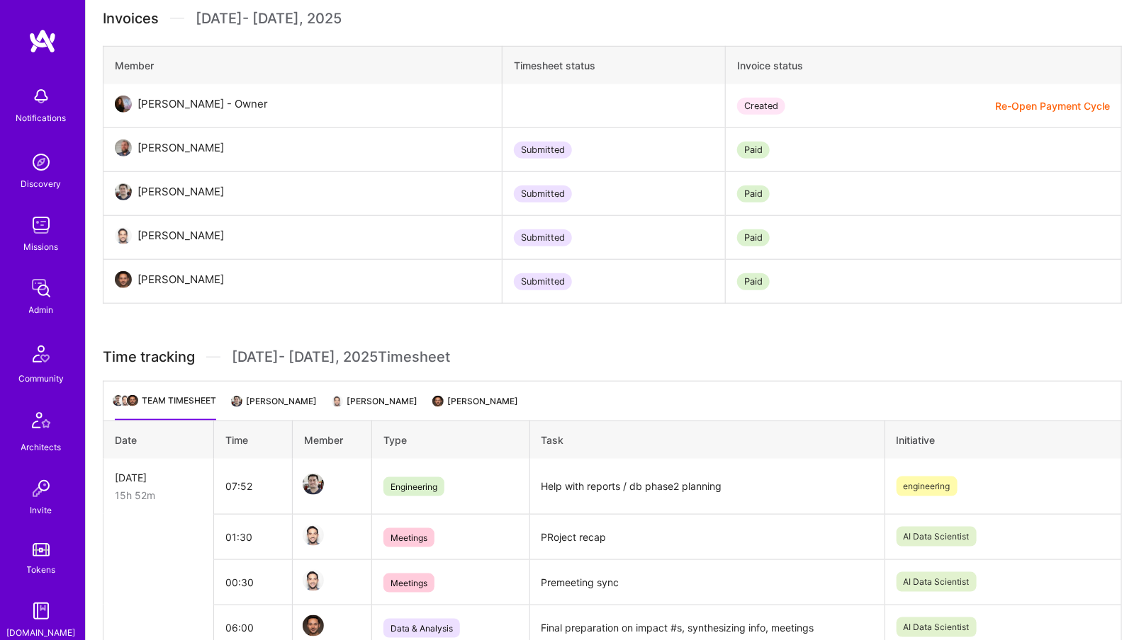
click at [416, 395] on ul "Team timesheet [PERSON_NAME] [PERSON_NAME] [PERSON_NAME]" at bounding box center [612, 401] width 1019 height 40
click at [398, 398] on li "[PERSON_NAME]" at bounding box center [376, 407] width 84 height 28
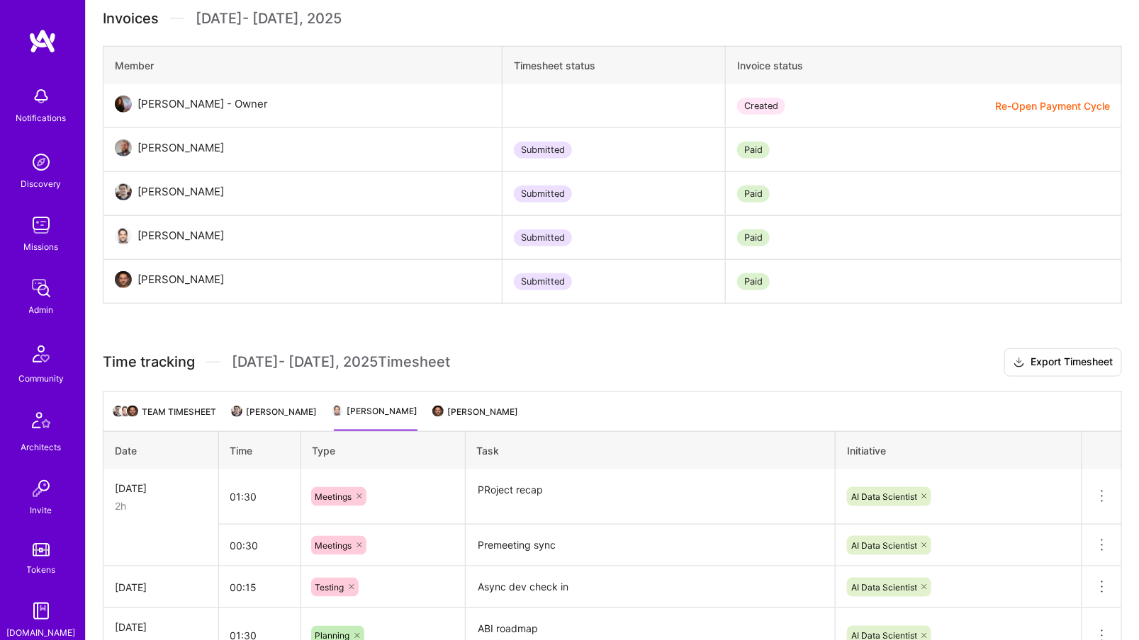
click at [469, 405] on li "[PERSON_NAME]" at bounding box center [476, 418] width 84 height 28
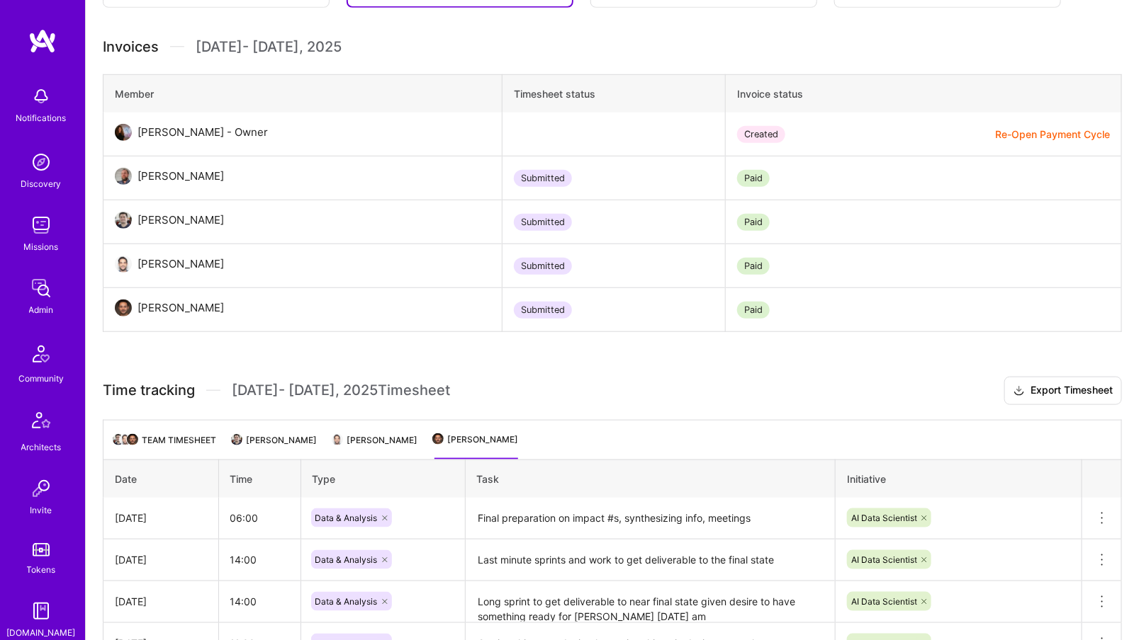
scroll to position [0, 0]
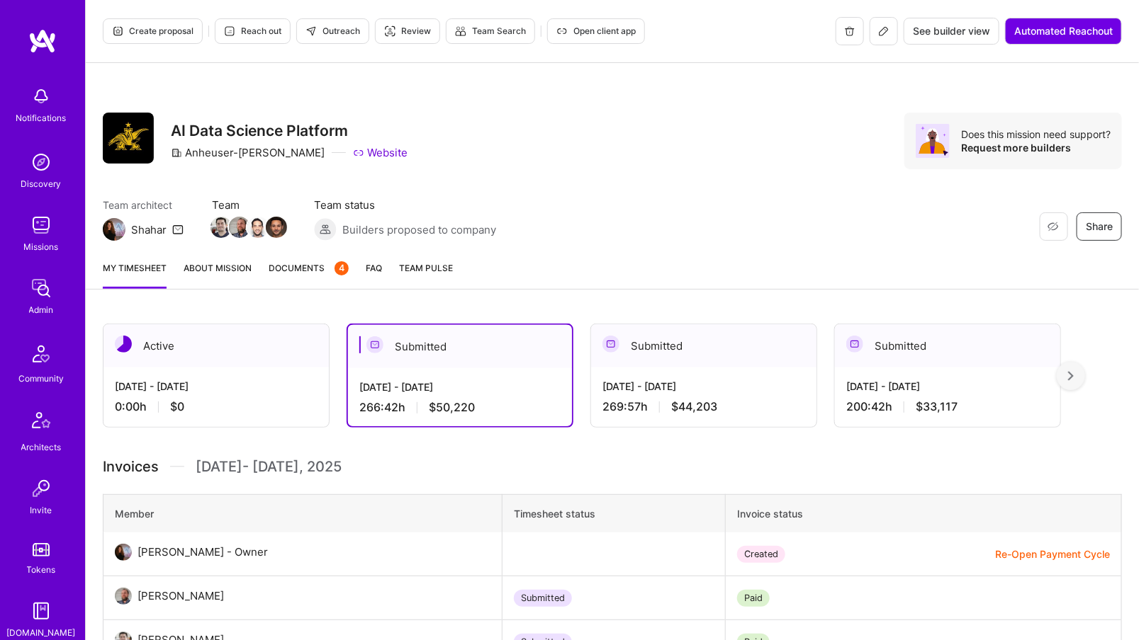
click at [186, 353] on div "Active" at bounding box center [215, 345] width 225 height 43
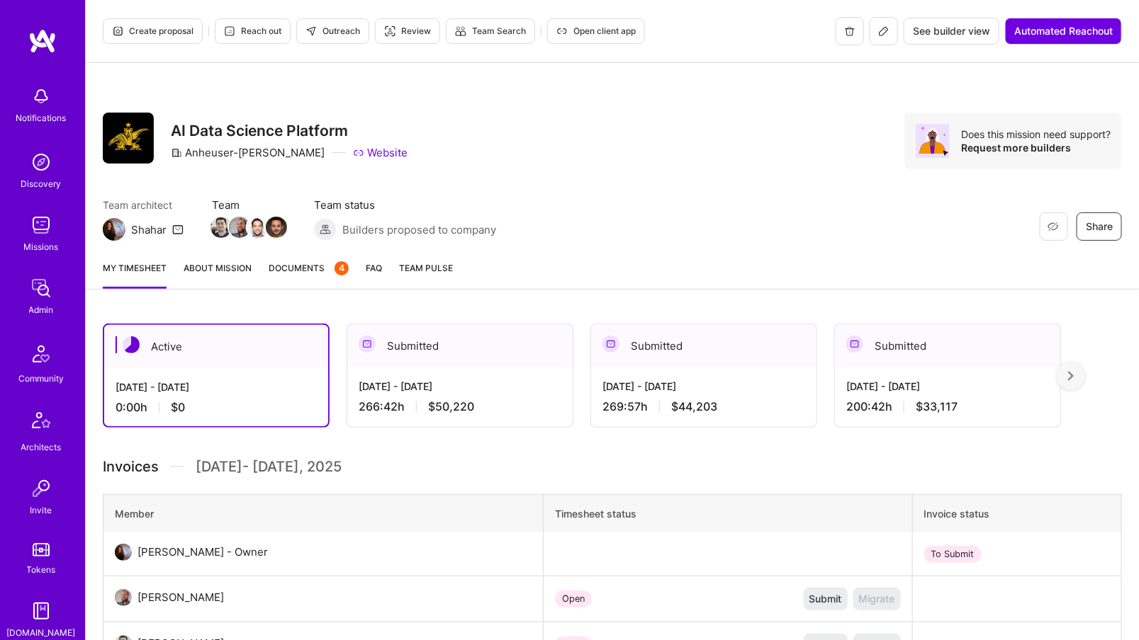
scroll to position [264, 0]
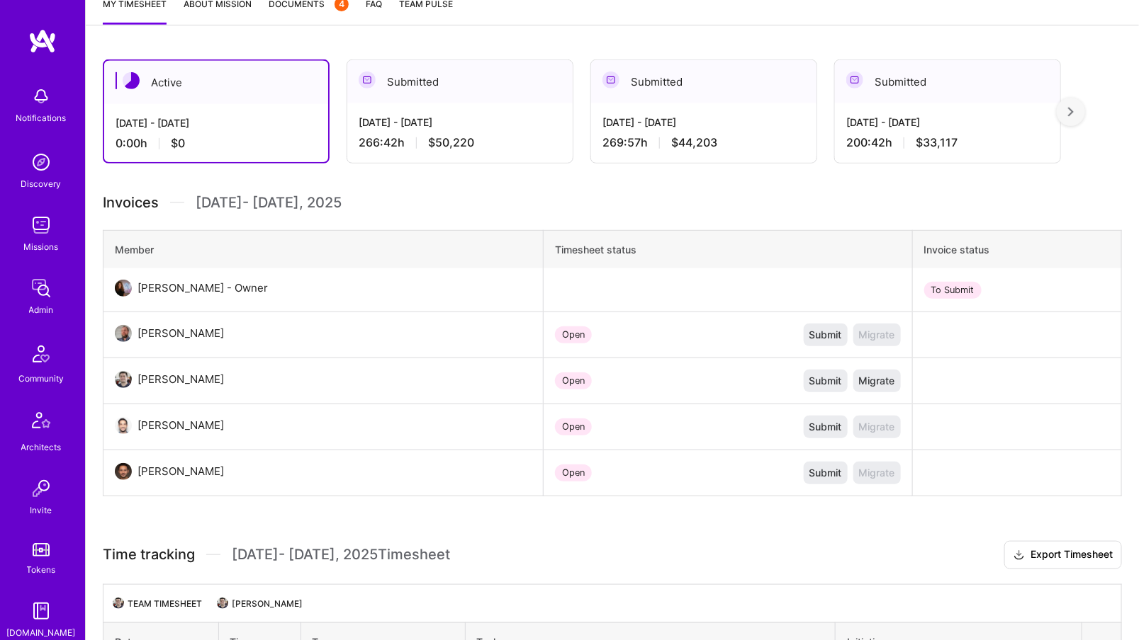
click at [442, 135] on span "$50,220" at bounding box center [451, 142] width 46 height 15
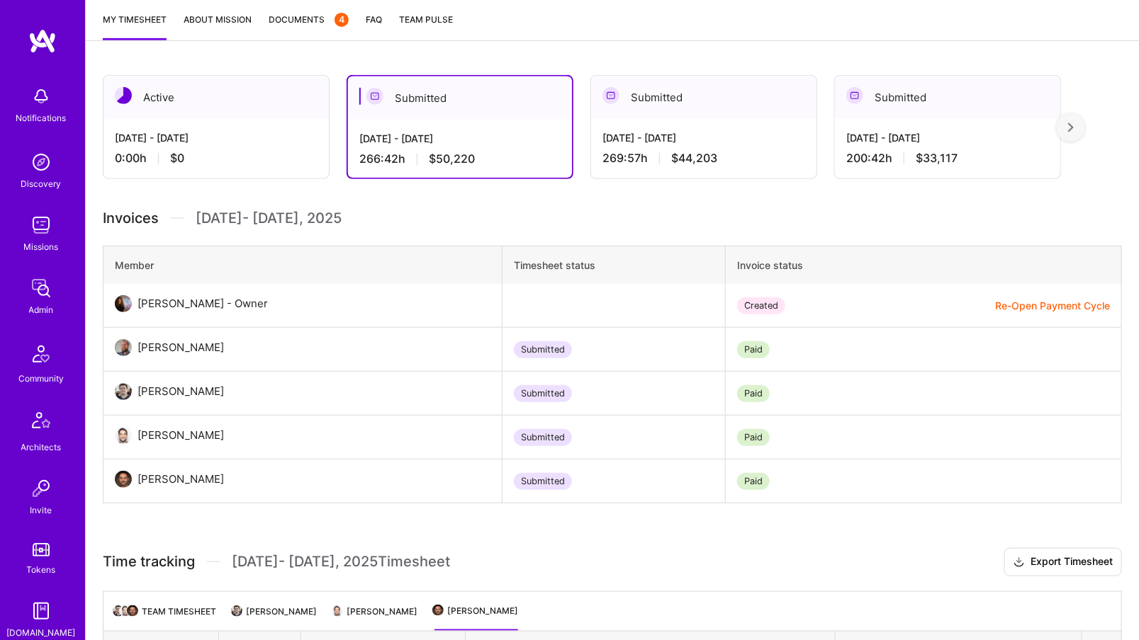
scroll to position [411, 0]
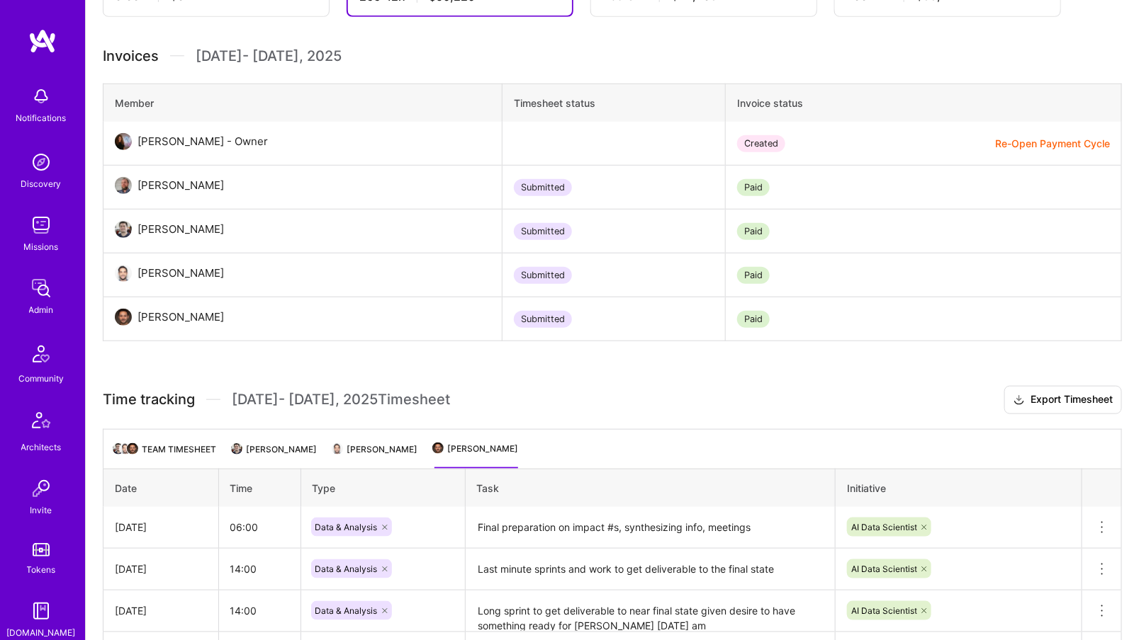
click at [172, 444] on li "Team timesheet" at bounding box center [165, 455] width 101 height 28
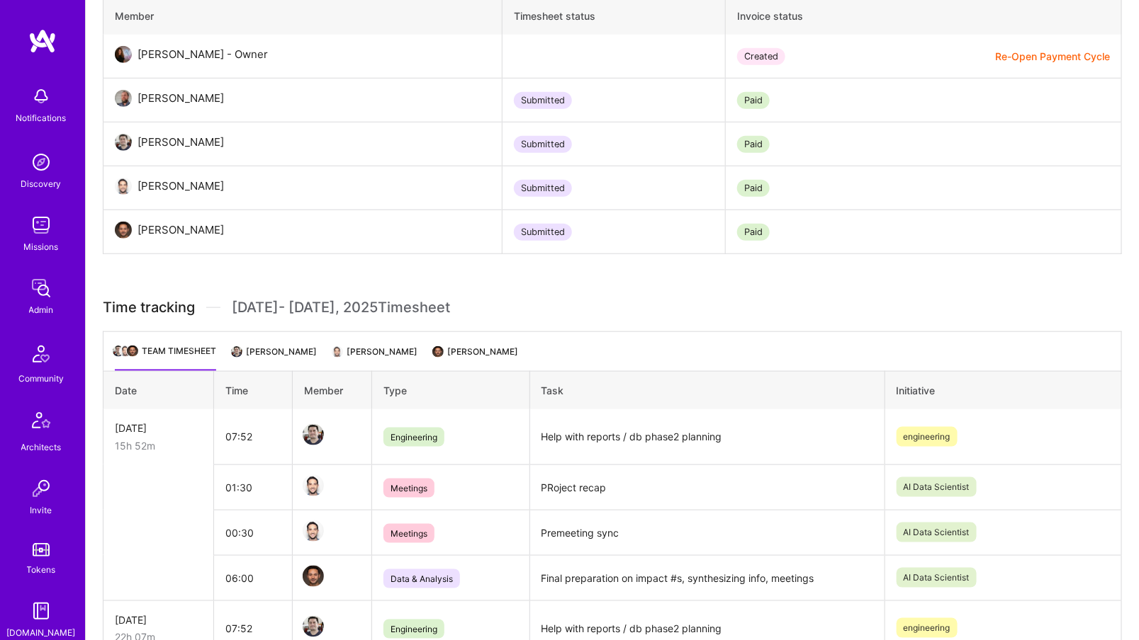
scroll to position [0, 0]
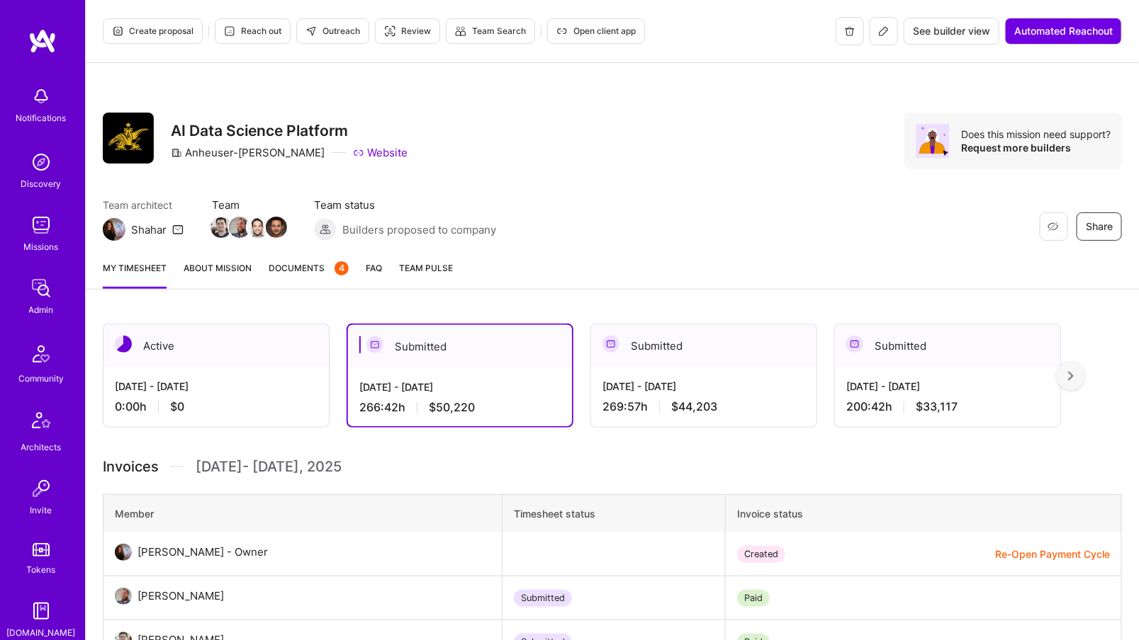
click at [687, 390] on div "[DATE] - [DATE]" at bounding box center [703, 386] width 203 height 15
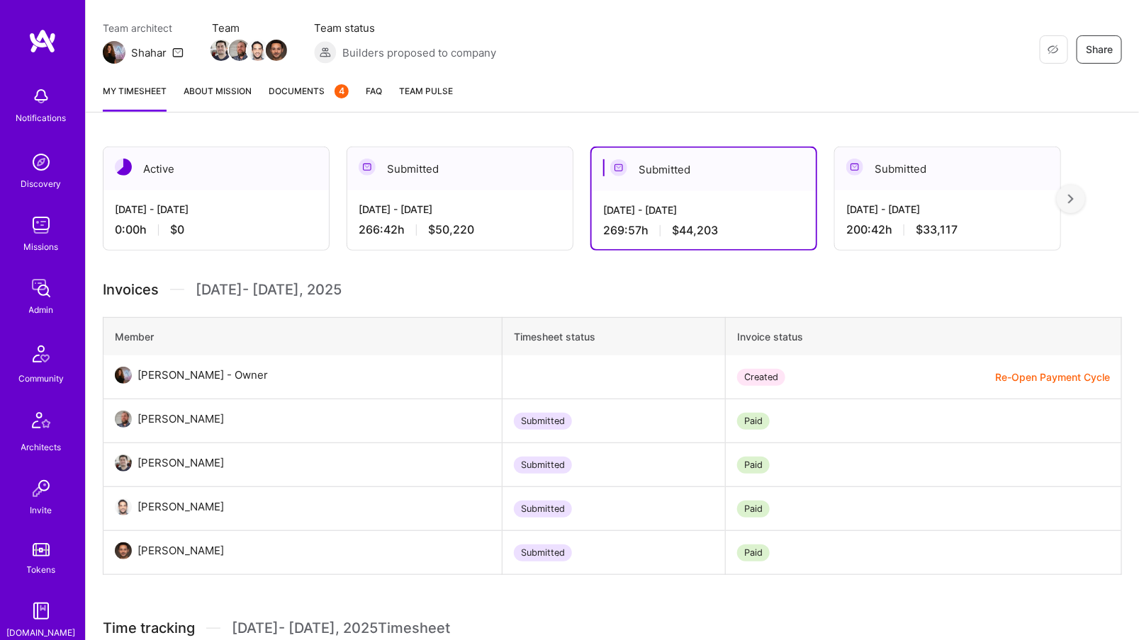
scroll to position [176, 0]
click at [481, 246] on div "[DATE] - [DATE] 266:42 h $50,220" at bounding box center [459, 221] width 225 height 58
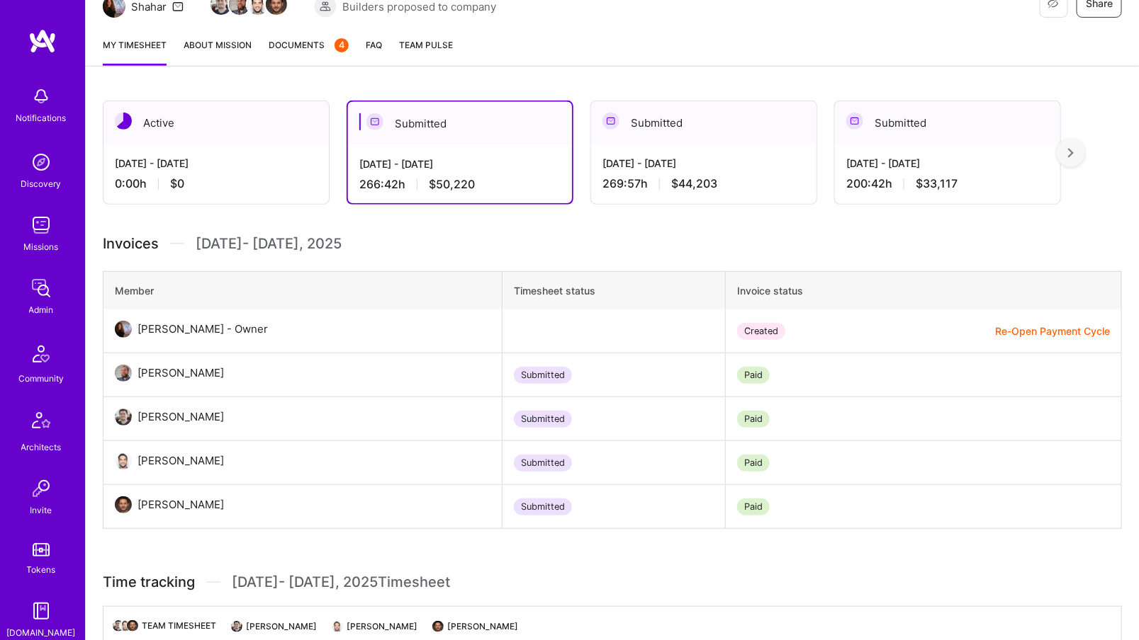
scroll to position [34, 0]
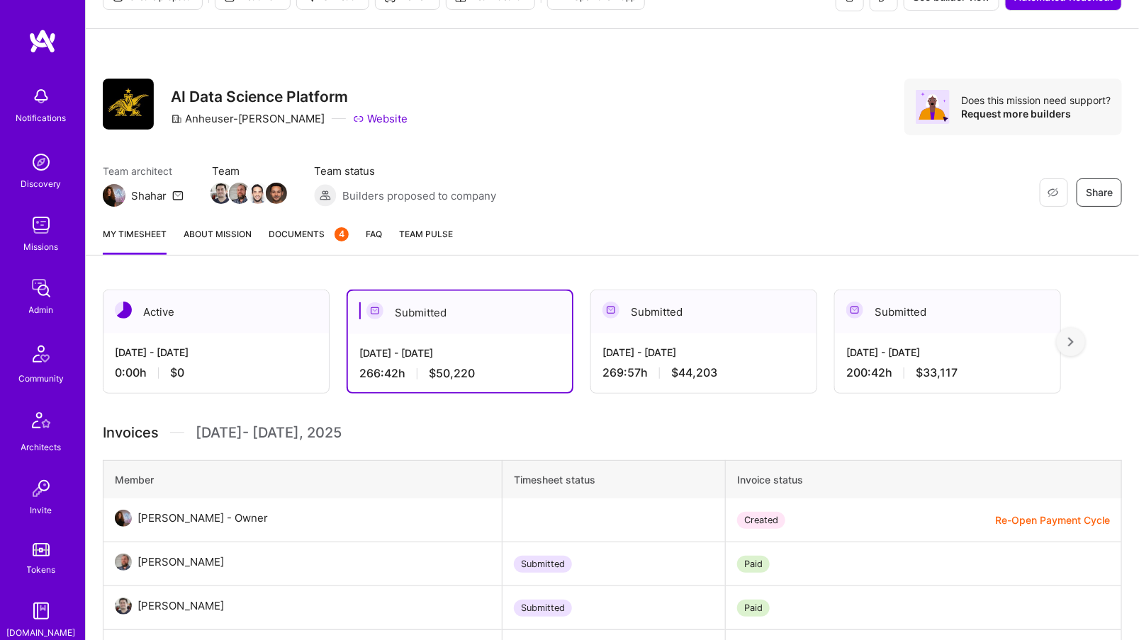
click at [708, 366] on span "$44,203" at bounding box center [694, 373] width 46 height 15
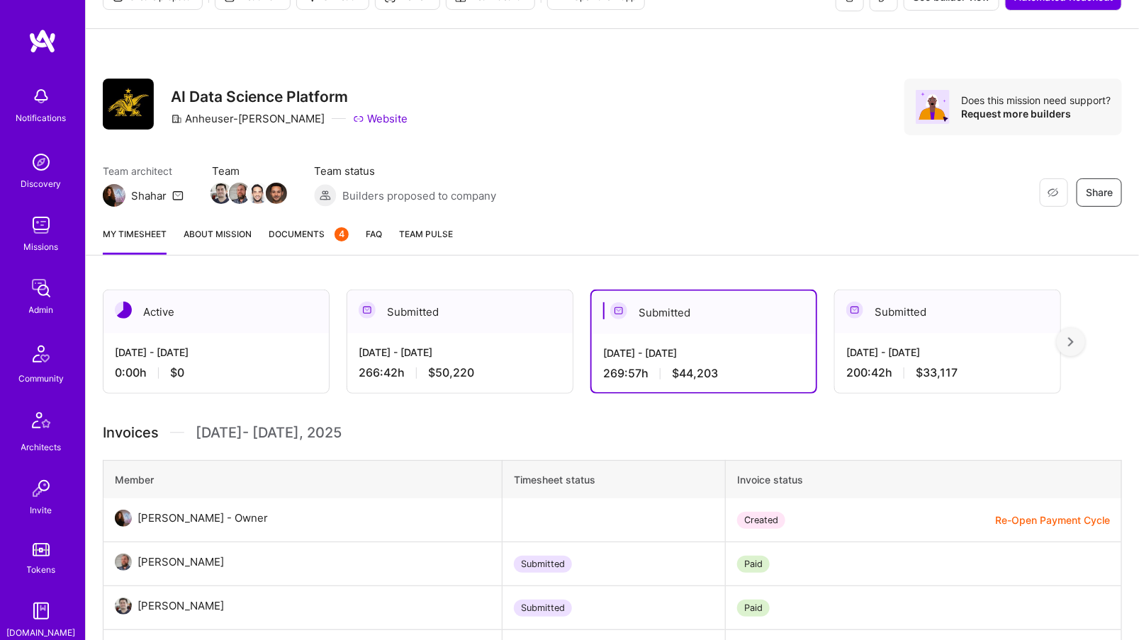
scroll to position [227, 0]
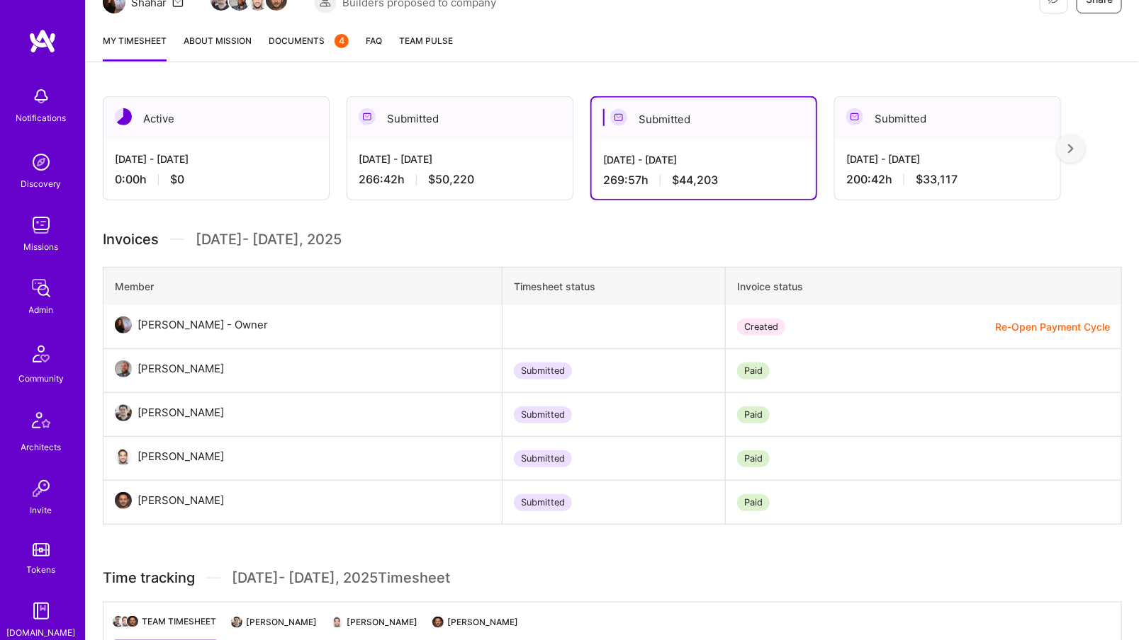
click at [874, 142] on div "[DATE] - [DATE] 200:42 h $33,117" at bounding box center [947, 169] width 225 height 58
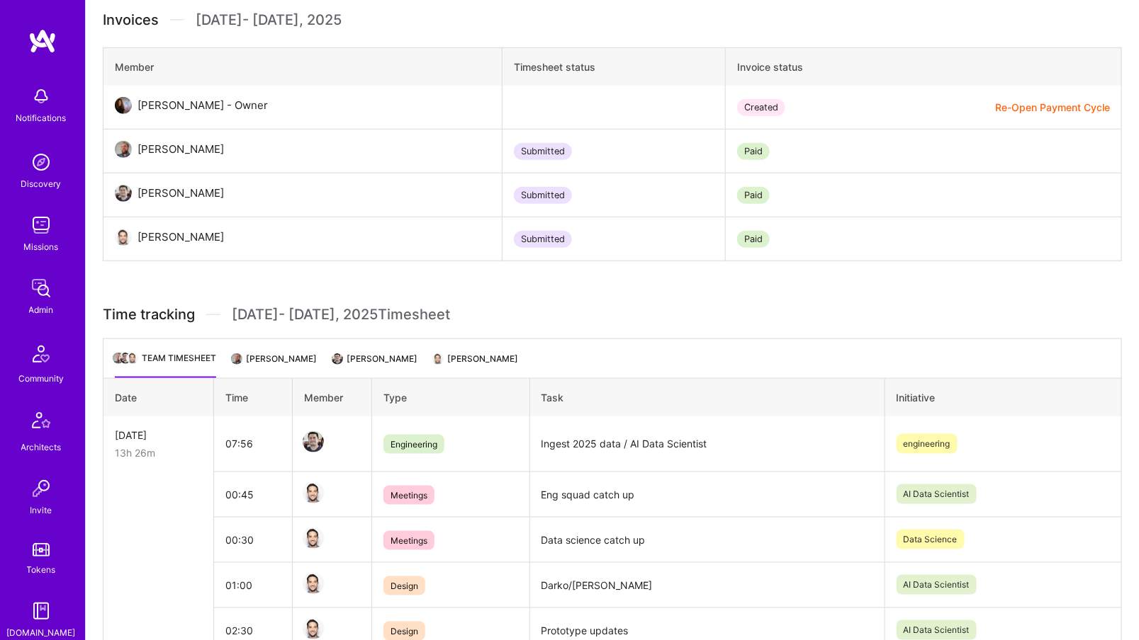
scroll to position [395, 0]
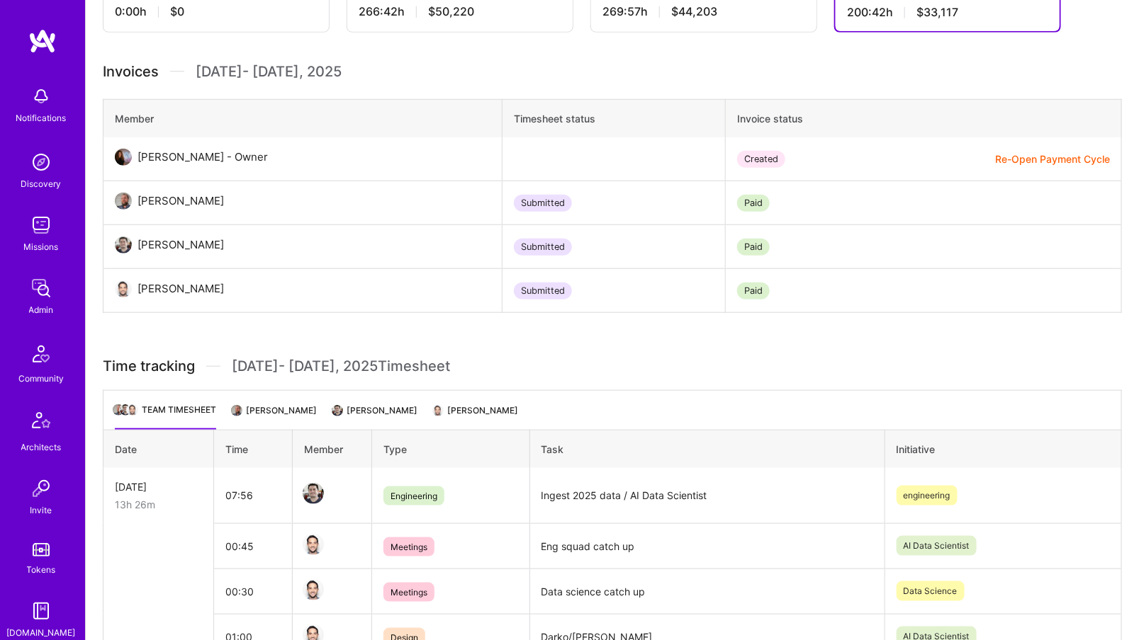
click at [295, 403] on li "[PERSON_NAME]" at bounding box center [275, 416] width 84 height 28
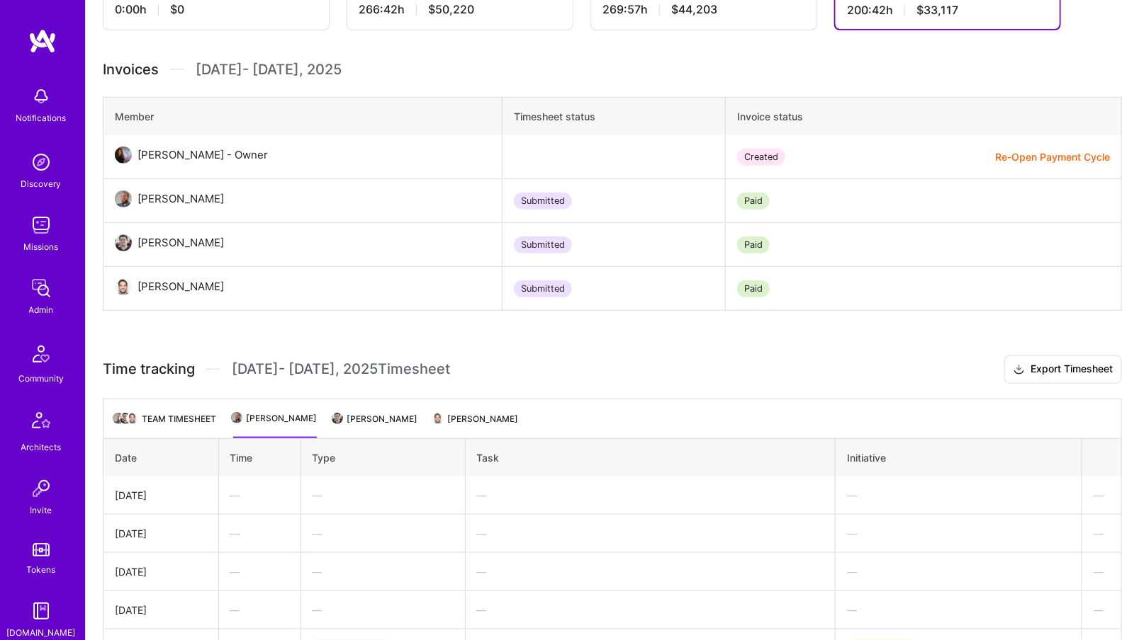
scroll to position [422, 0]
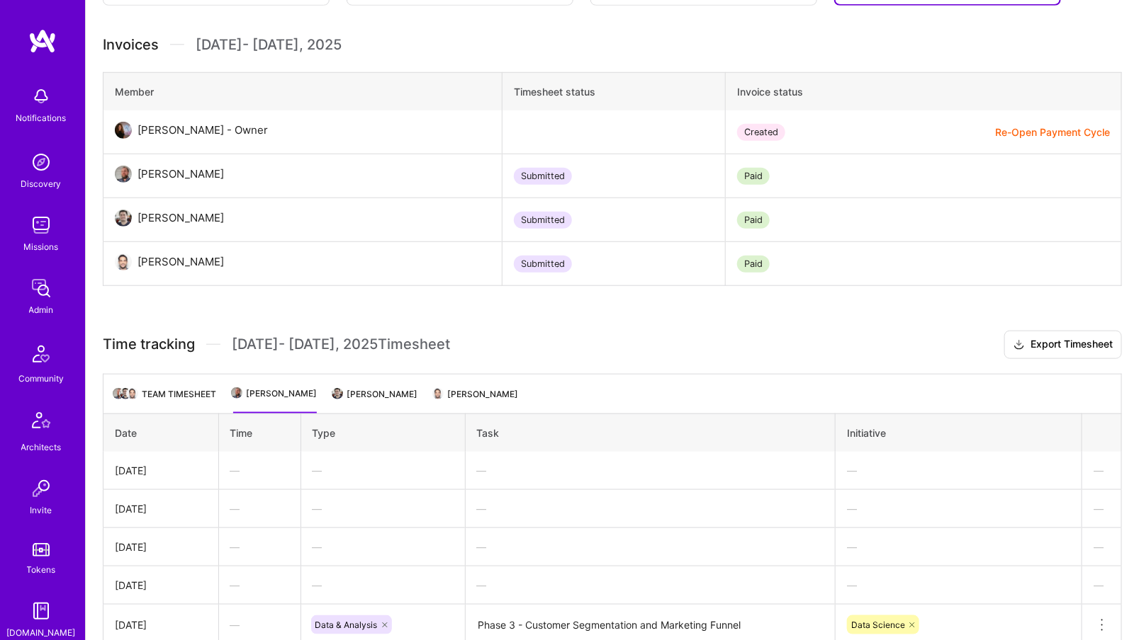
click at [410, 400] on li "[PERSON_NAME]" at bounding box center [376, 400] width 84 height 28
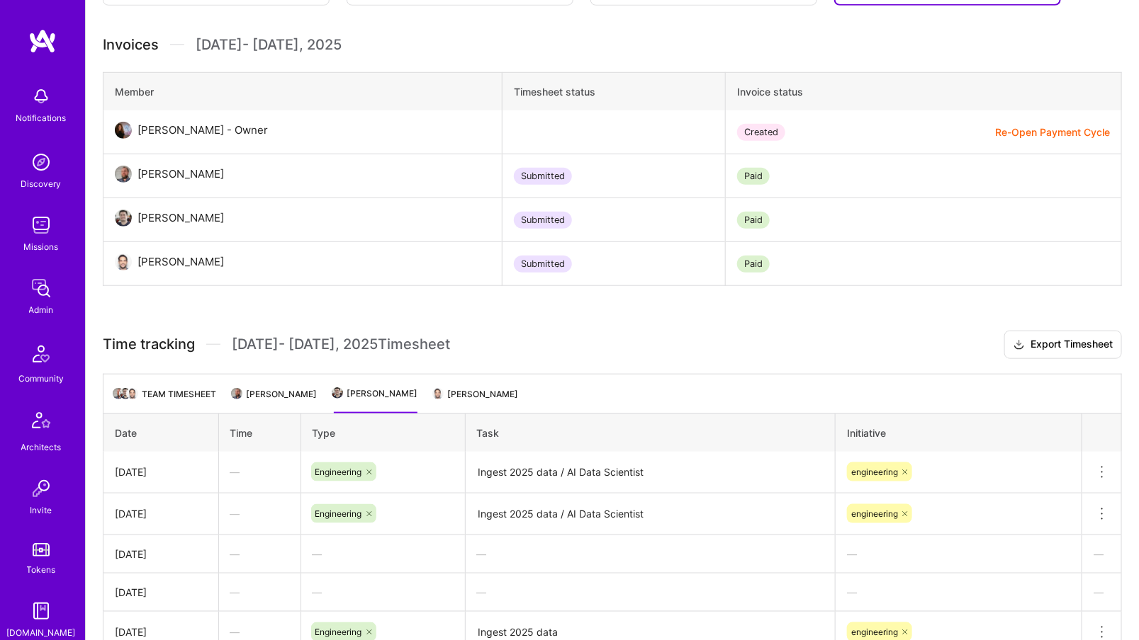
click at [496, 389] on li "[PERSON_NAME]" at bounding box center [476, 400] width 84 height 28
